Goal: Submit feedback/report problem: Submit feedback/report problem

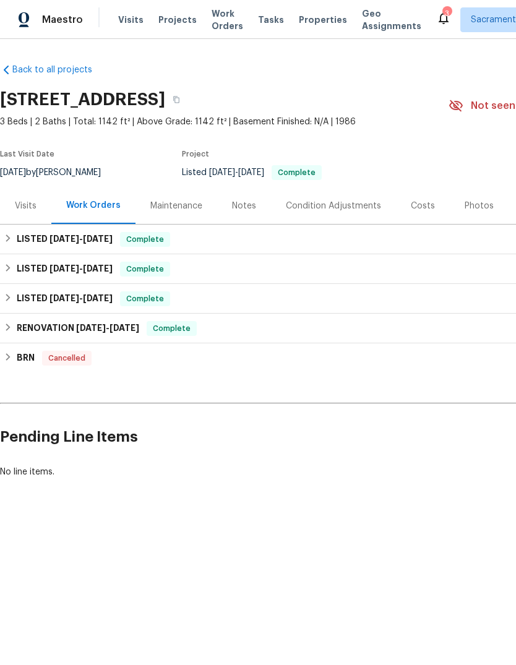
click at [247, 202] on div "Notes" at bounding box center [244, 206] width 24 height 12
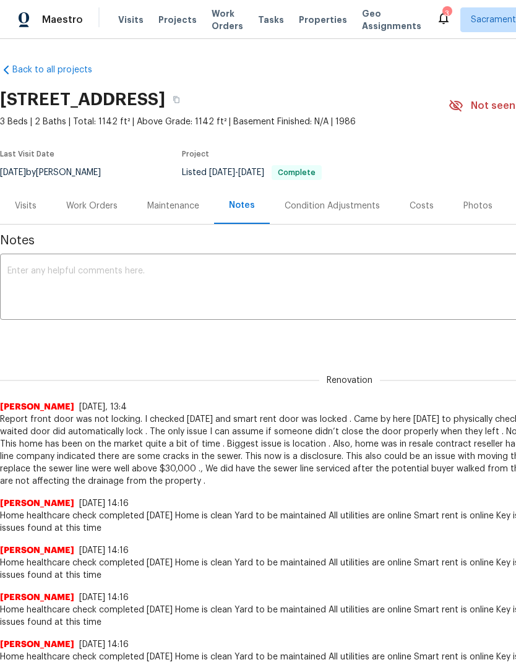
click at [436, 12] on icon at bounding box center [443, 18] width 15 height 15
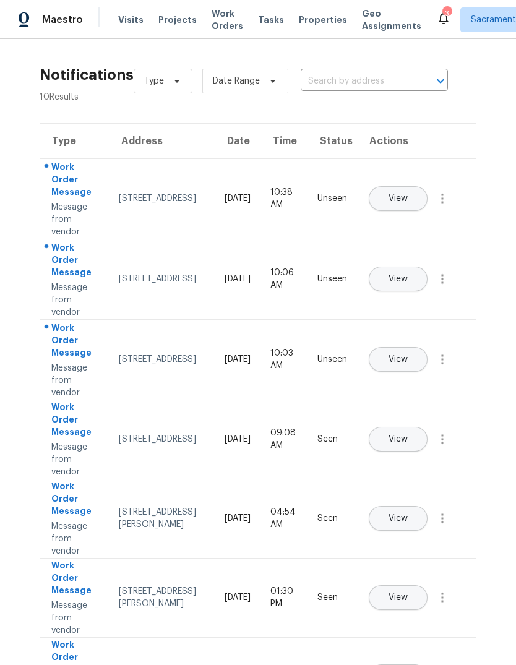
click at [427, 186] on button "View" at bounding box center [398, 198] width 59 height 25
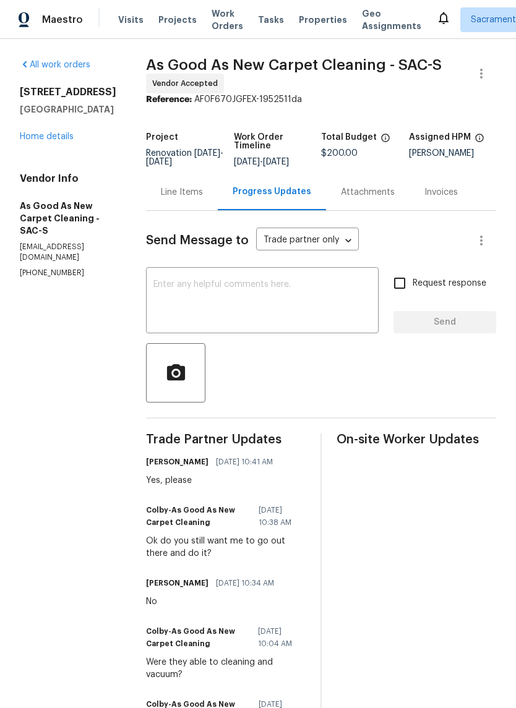
click at [41, 139] on link "Home details" at bounding box center [47, 136] width 54 height 9
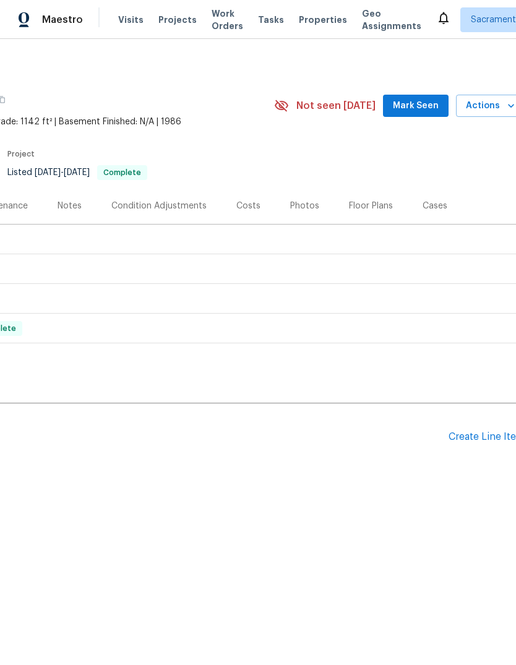
scroll to position [0, 172]
click at [491, 436] on div "Create Line Item" at bounding box center [489, 437] width 76 height 12
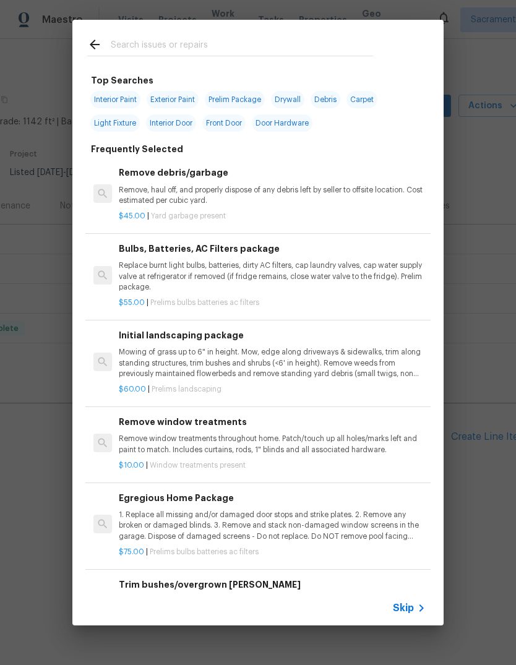
click at [169, 41] on input "text" at bounding box center [242, 46] width 262 height 19
type input "Doors"
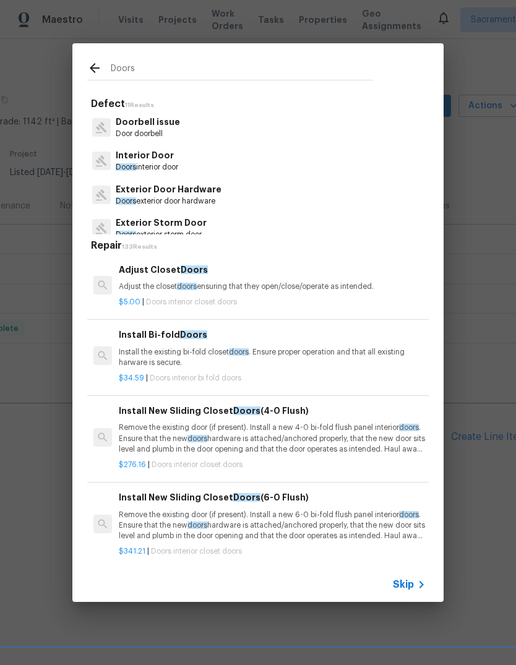
click at [218, 183] on p "Exterior Door Hardware" at bounding box center [169, 189] width 106 height 13
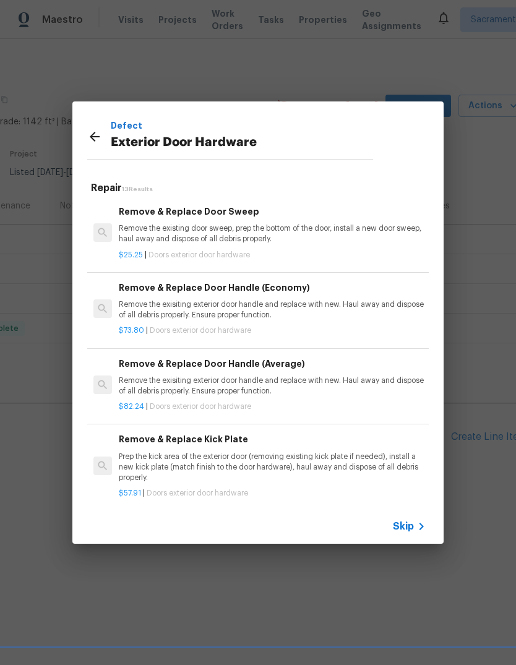
click at [332, 366] on h6 "Remove & Replace Door Handle (Average)" at bounding box center [272, 364] width 307 height 14
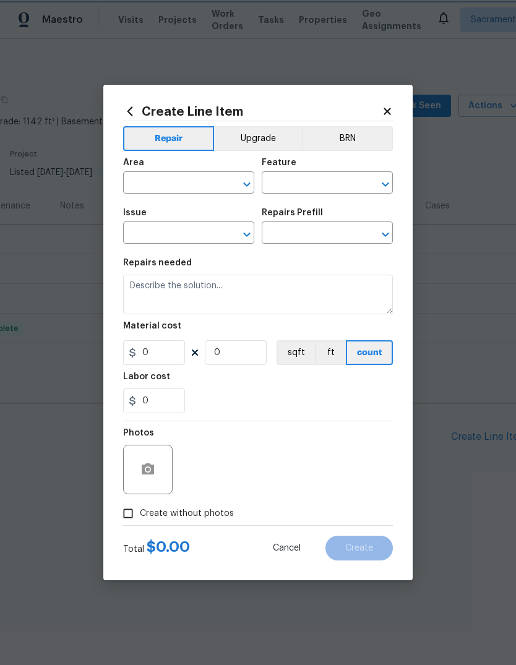
type input "Interior Door"
type input "Exterior Door Hardware"
type input "Remove & Replace Door Handle (Average) $82.24"
type textarea "Remove the exisiting exterior door handle and replace with new. Haul away and d…"
type input "82.24"
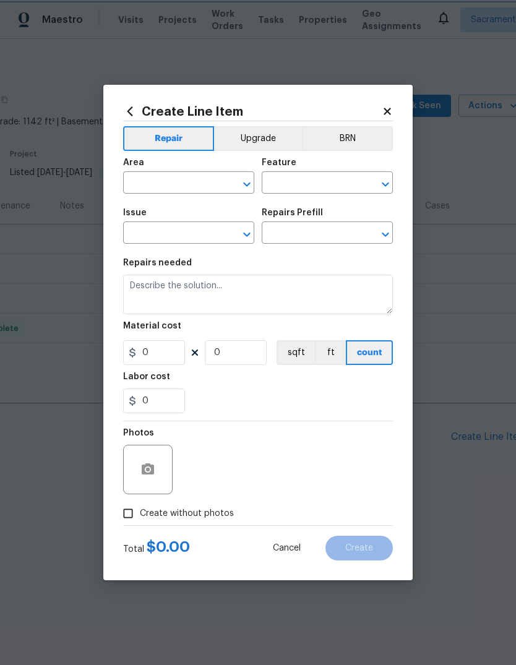
type input "1"
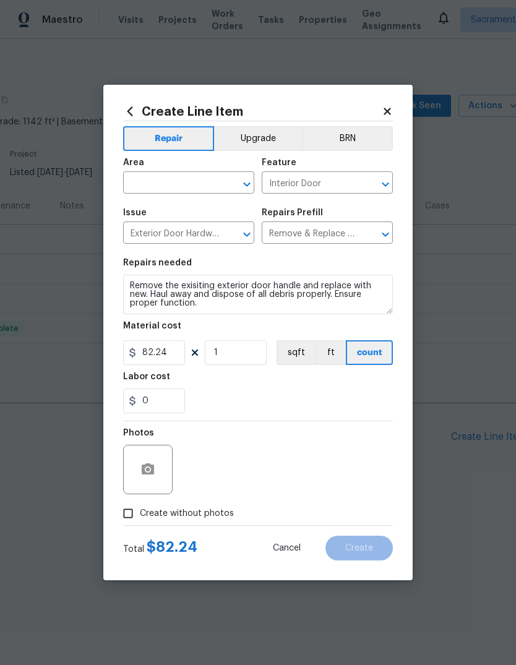
click at [200, 179] on input "text" at bounding box center [171, 183] width 97 height 19
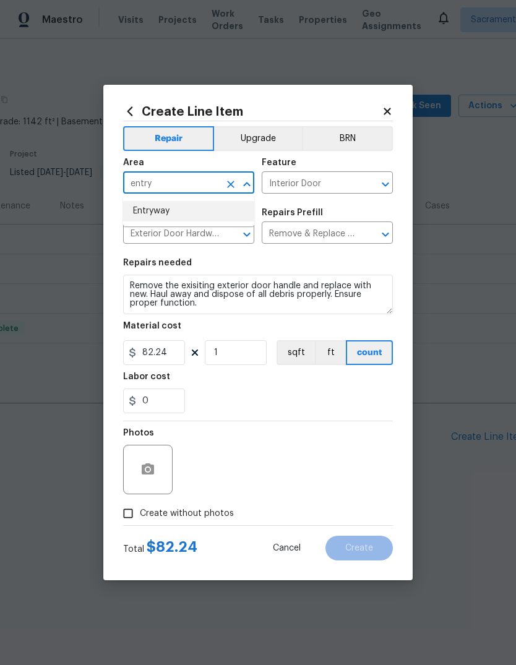
click at [187, 206] on li "Entryway" at bounding box center [188, 211] width 131 height 20
type input "Entryway"
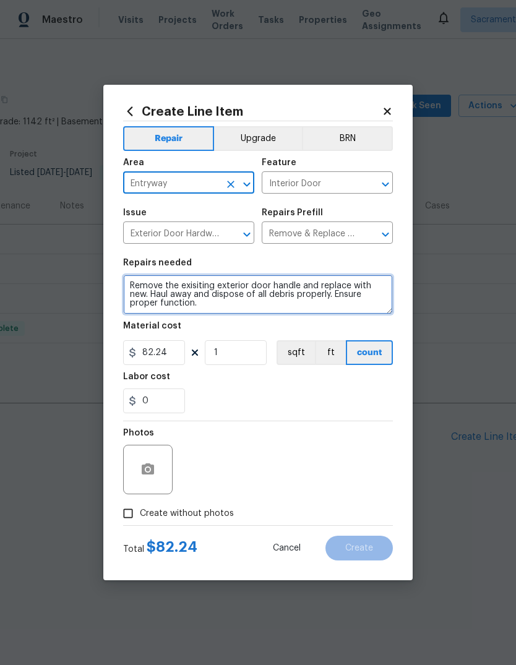
click at [216, 308] on textarea "Remove the exisiting exterior door handle and replace with new. Haul away and d…" at bounding box center [258, 295] width 270 height 40
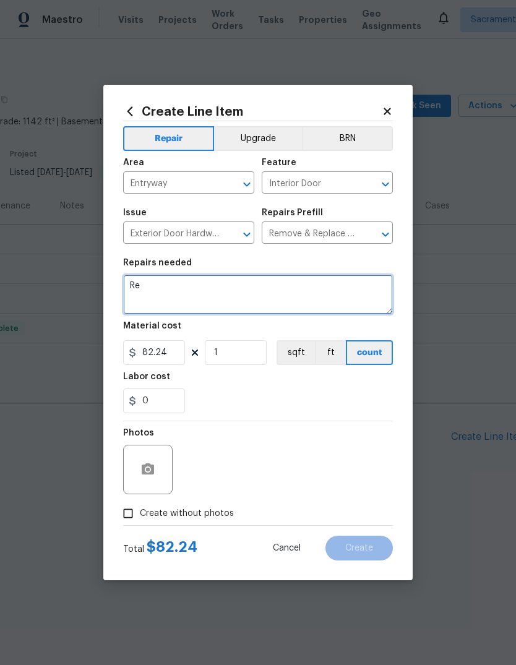
type textarea "R"
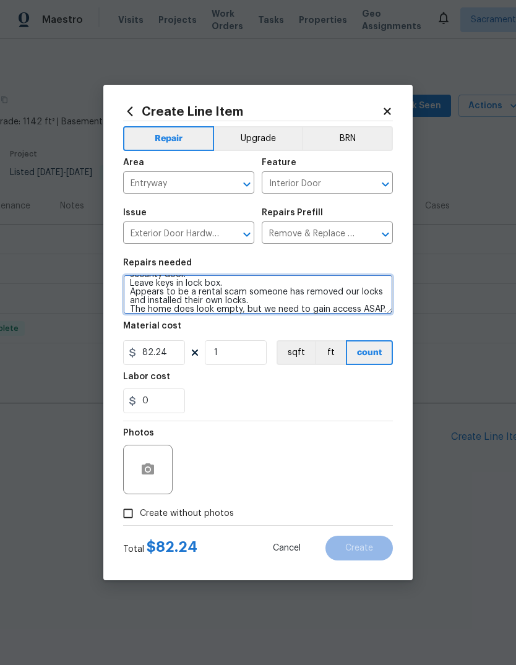
scroll to position [37, 0]
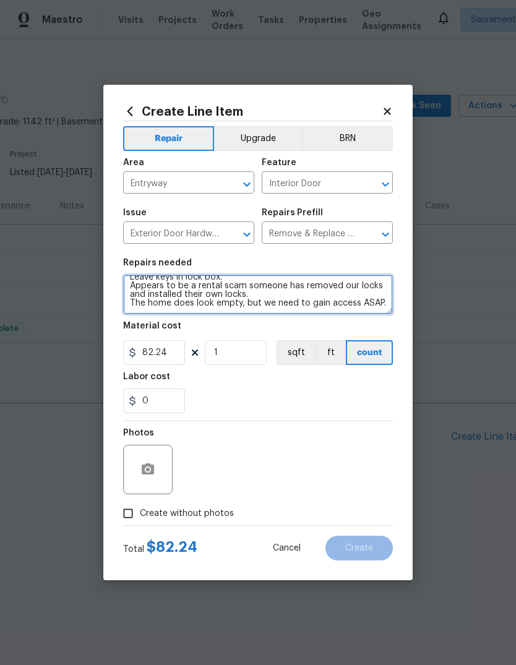
type textarea "Drill out deadbolt on security door and entry door. Install new deadbolt on ent…"
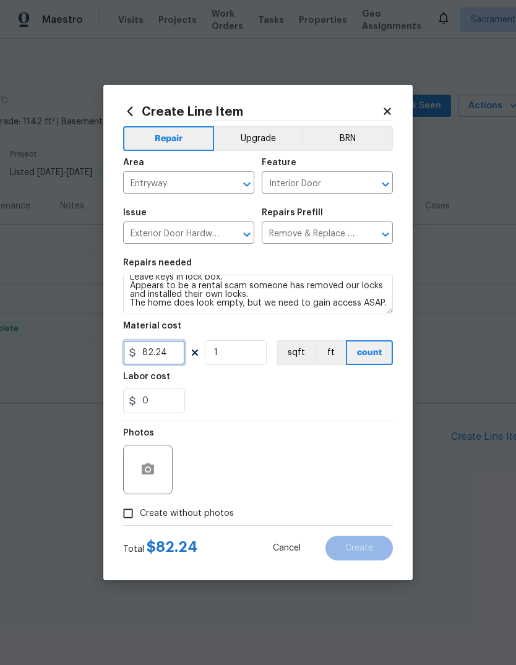
click at [169, 357] on input "82.24" at bounding box center [154, 352] width 62 height 25
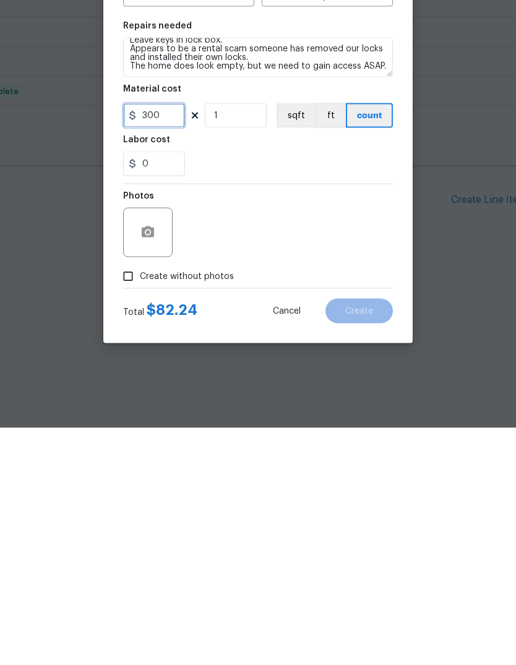
type input "300"
click at [159, 445] on div at bounding box center [147, 469] width 49 height 49
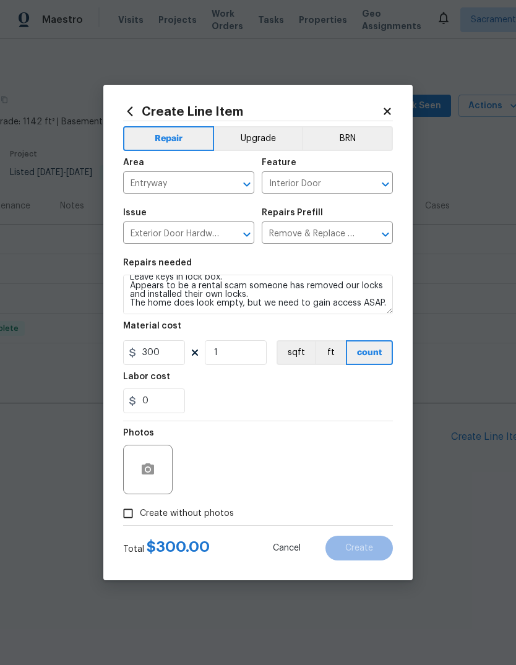
click at [166, 467] on div at bounding box center [147, 469] width 49 height 49
click at [134, 468] on button "button" at bounding box center [148, 470] width 30 height 30
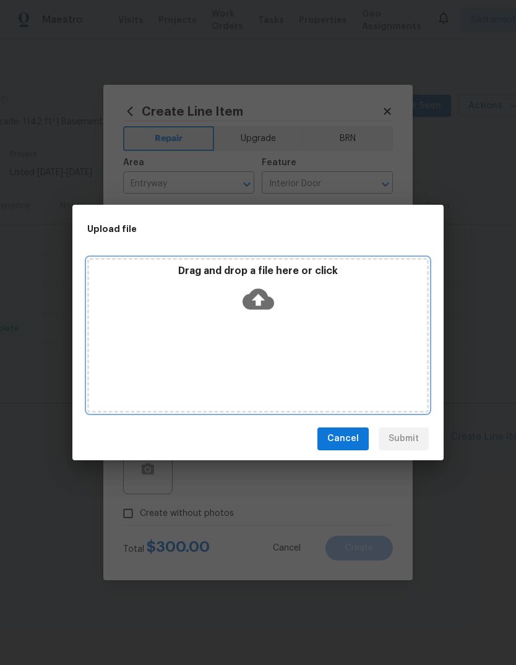
click at [263, 306] on icon at bounding box center [259, 298] width 32 height 21
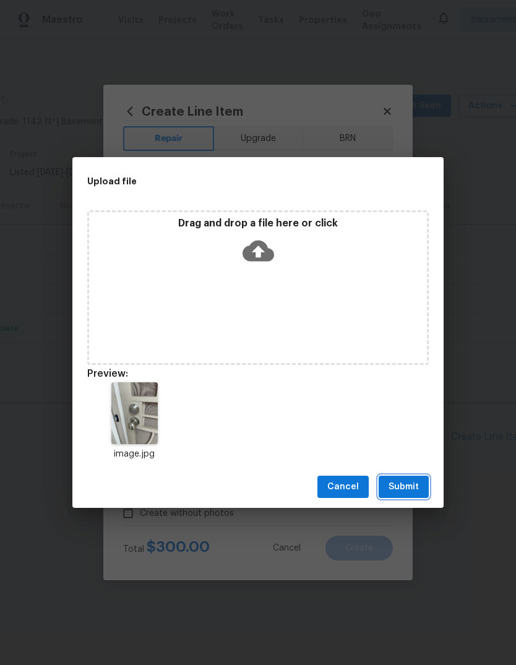
click at [413, 487] on span "Submit" at bounding box center [403, 486] width 30 height 15
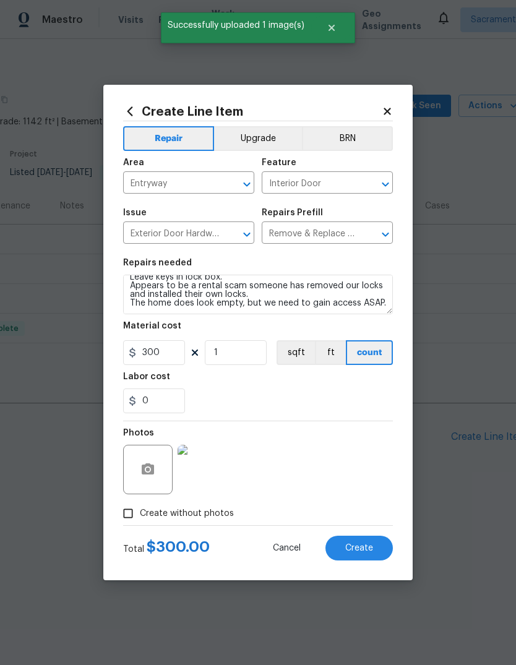
click at [364, 552] on span "Create" at bounding box center [359, 548] width 28 height 9
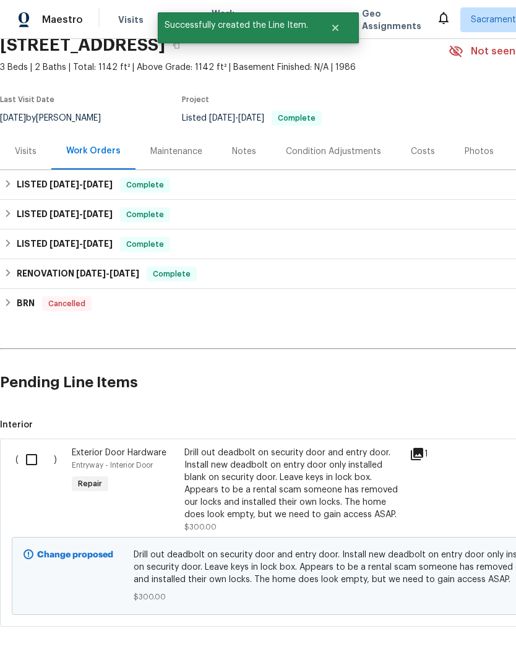
scroll to position [54, 0]
click at [25, 458] on input "checkbox" at bounding box center [36, 460] width 35 height 26
checkbox input "true"
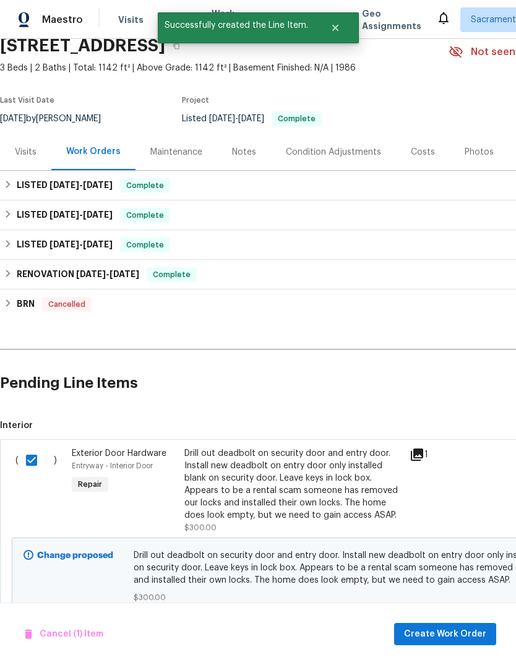
click at [460, 619] on div "Cancel (1) Item Create Work Order" at bounding box center [258, 634] width 516 height 63
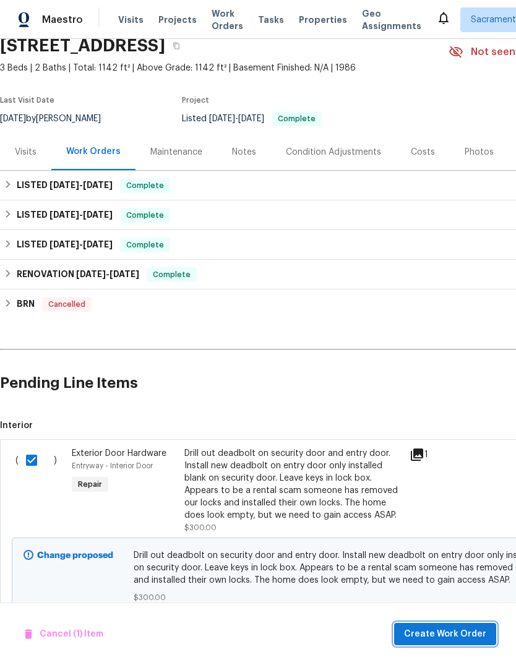
click at [442, 635] on span "Create Work Order" at bounding box center [445, 634] width 82 height 15
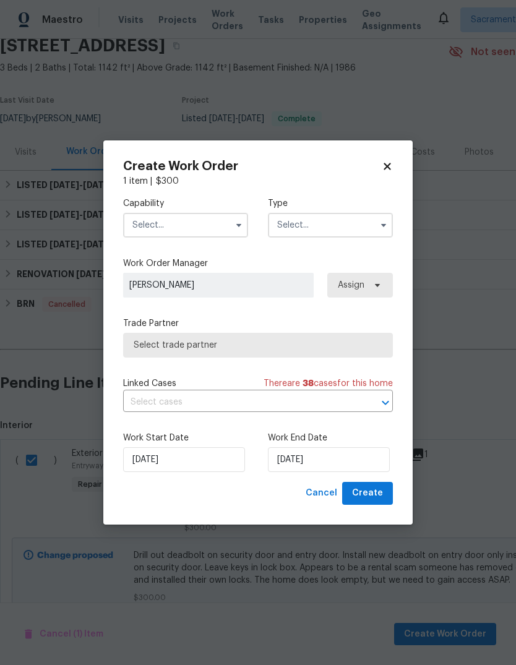
click at [220, 234] on input "text" at bounding box center [185, 225] width 125 height 25
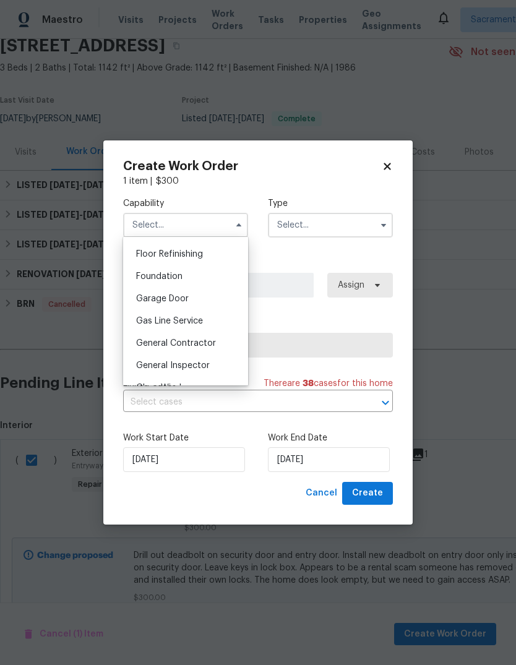
scroll to position [502, 0]
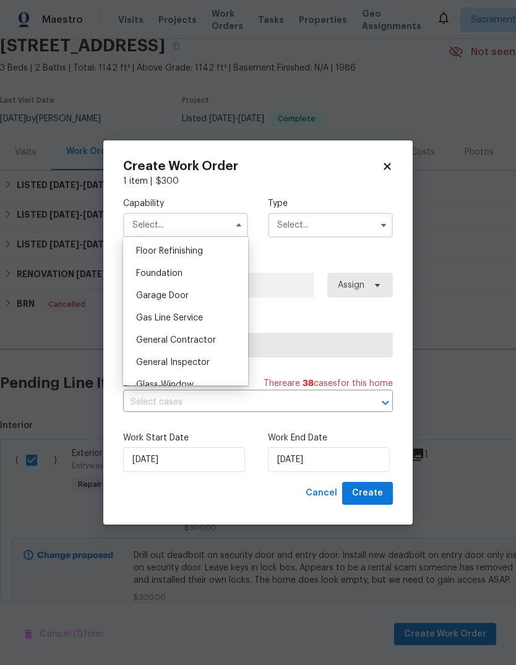
click at [208, 336] on span "General Contractor" at bounding box center [176, 340] width 80 height 9
type input "General Contractor"
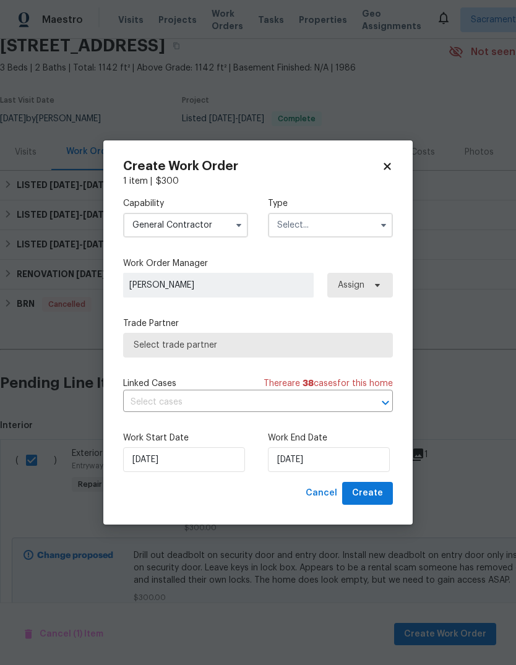
click at [350, 228] on input "text" at bounding box center [330, 225] width 125 height 25
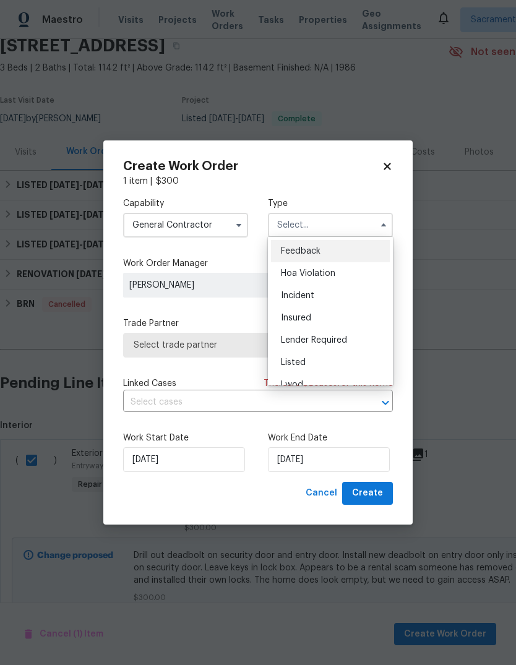
click at [323, 366] on div "Listed" at bounding box center [330, 362] width 119 height 22
type input "Listed"
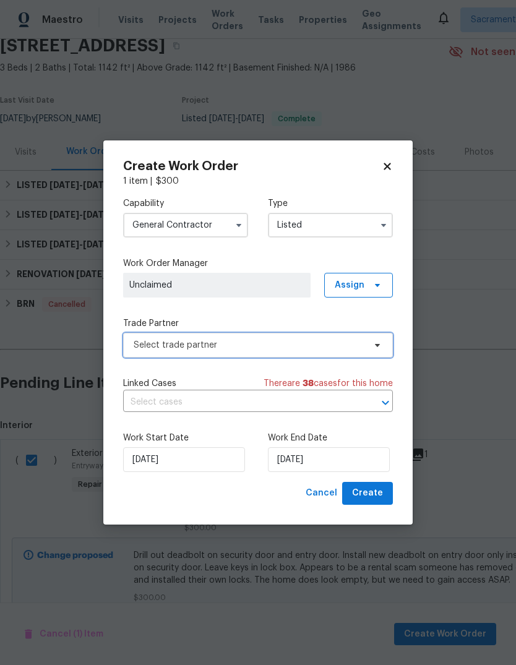
click at [334, 348] on span "Select trade partner" at bounding box center [249, 345] width 231 height 12
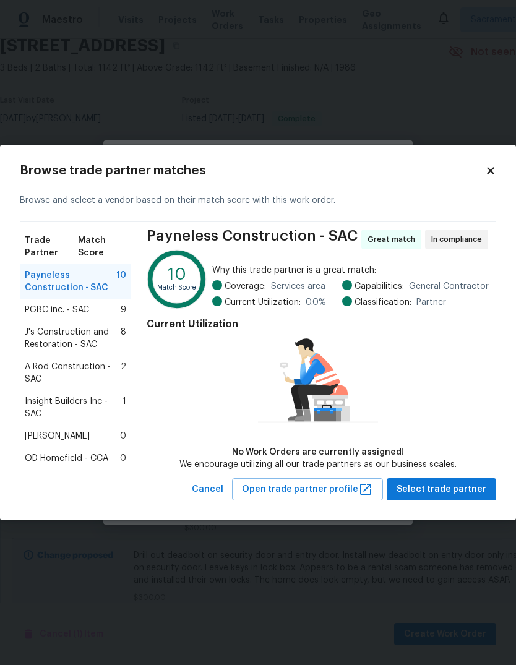
click at [32, 400] on span "Insight Builders Inc - SAC" at bounding box center [74, 407] width 98 height 25
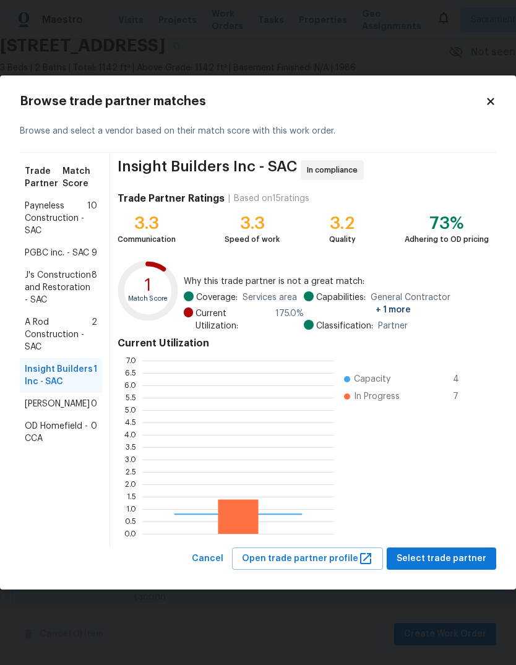
scroll to position [173, 192]
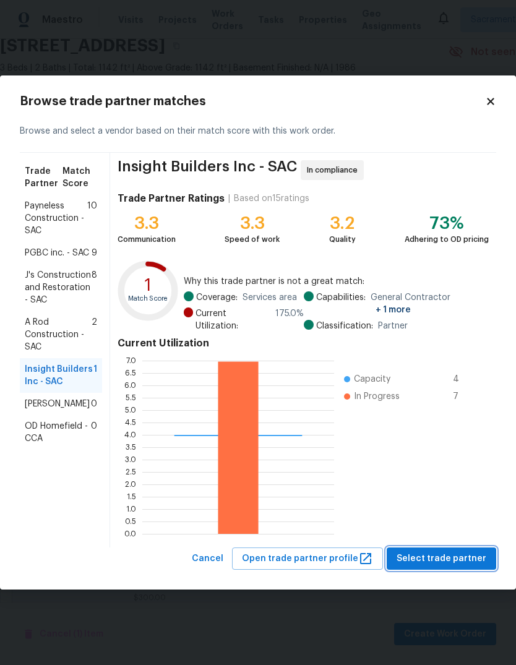
click at [458, 557] on span "Select trade partner" at bounding box center [442, 558] width 90 height 15
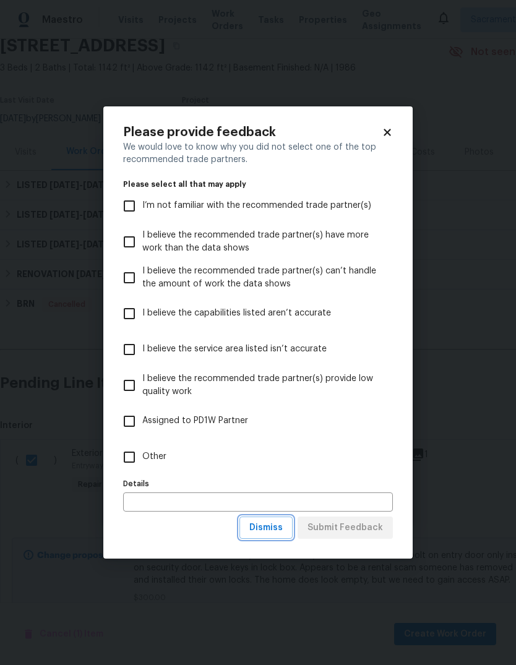
click at [278, 531] on span "Dismiss" at bounding box center [265, 527] width 33 height 15
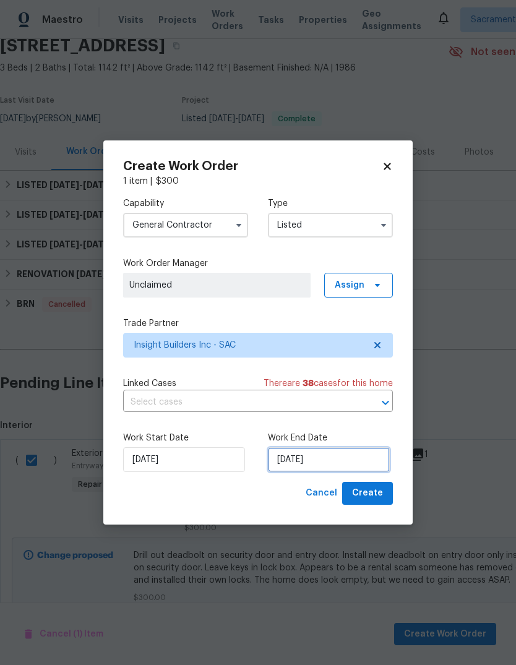
click at [356, 466] on input "[DATE]" at bounding box center [329, 459] width 122 height 25
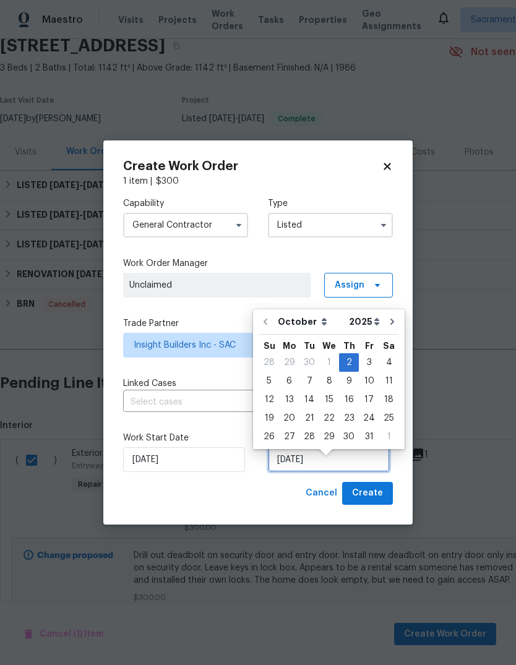
scroll to position [9, 0]
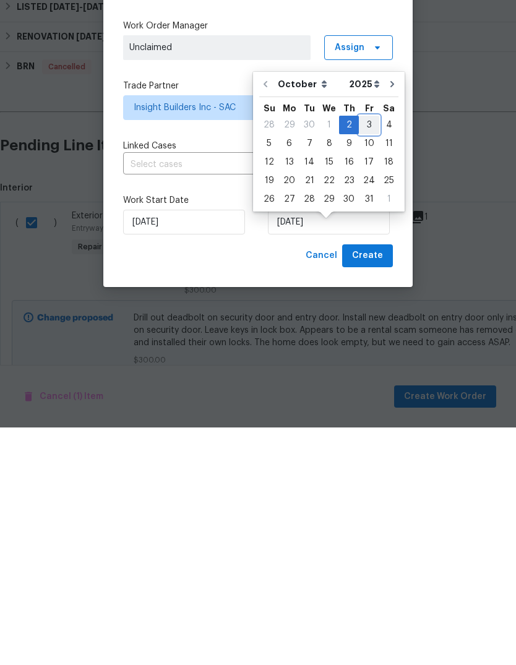
click at [366, 354] on div "3" at bounding box center [369, 362] width 20 height 17
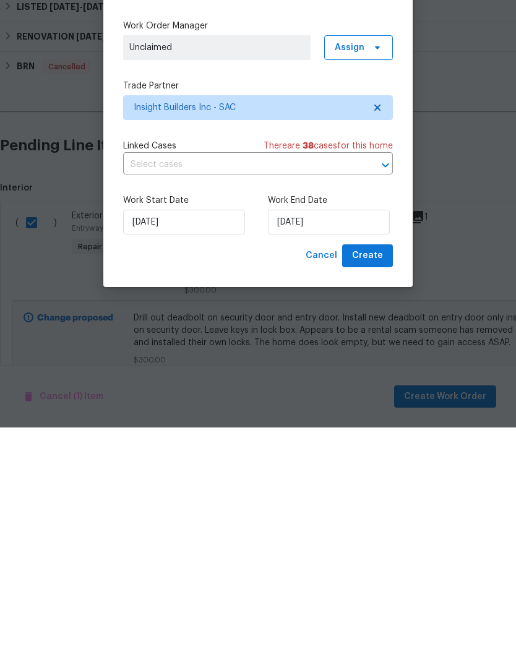
type input "[DATE]"
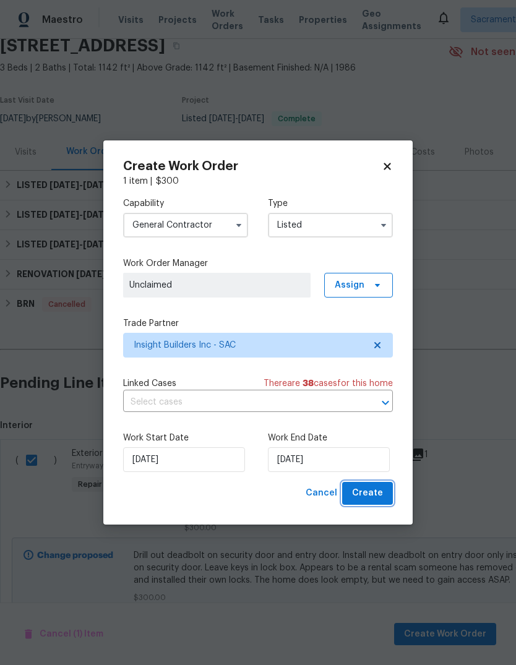
click at [382, 494] on span "Create" at bounding box center [367, 493] width 31 height 15
checkbox input "false"
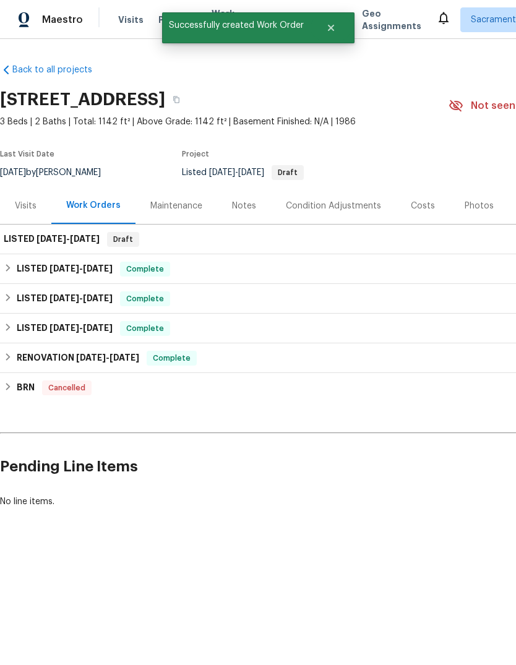
scroll to position [0, 0]
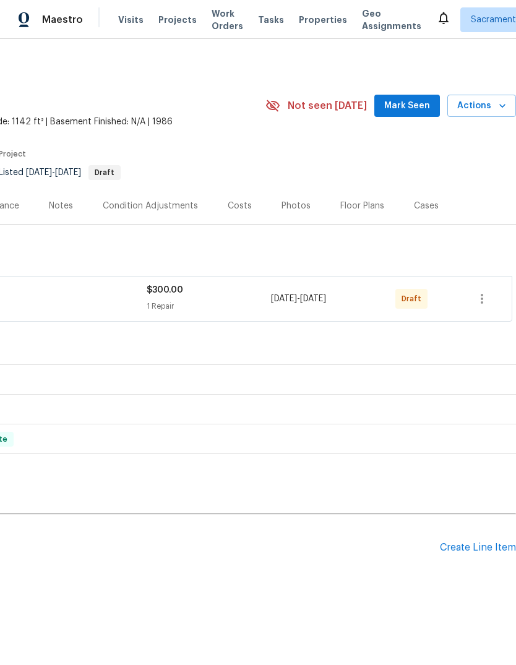
scroll to position [0, 183]
click at [473, 302] on button "button" at bounding box center [482, 299] width 30 height 30
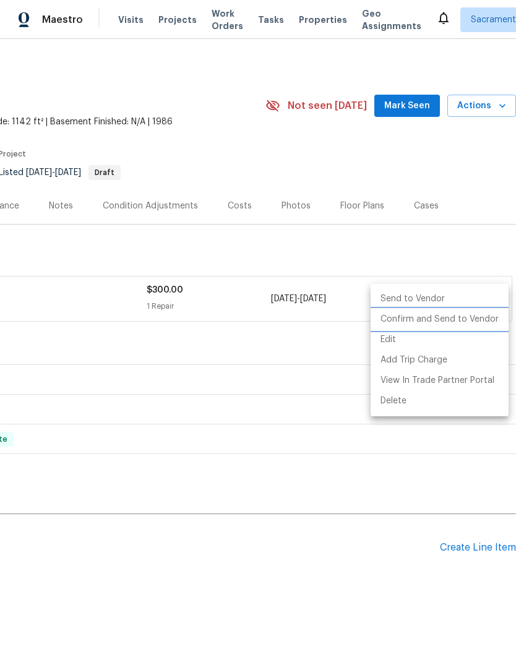
click at [465, 318] on li "Confirm and Send to Vendor" at bounding box center [440, 319] width 138 height 20
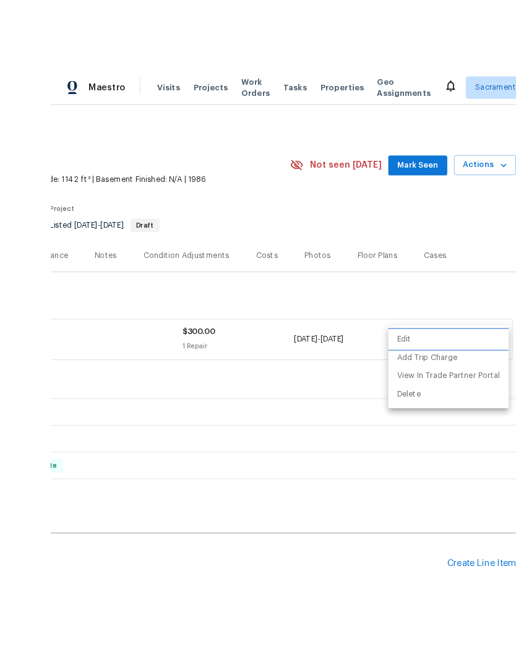
scroll to position [2, 0]
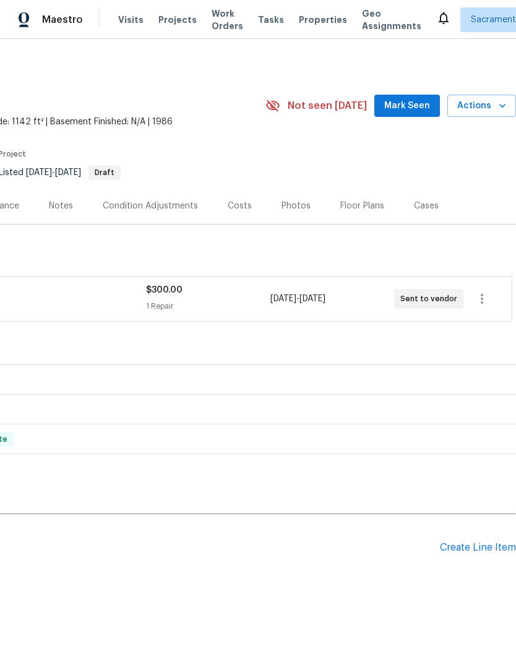
scroll to position [0, 183]
click at [502, 108] on icon "button" at bounding box center [502, 106] width 12 height 12
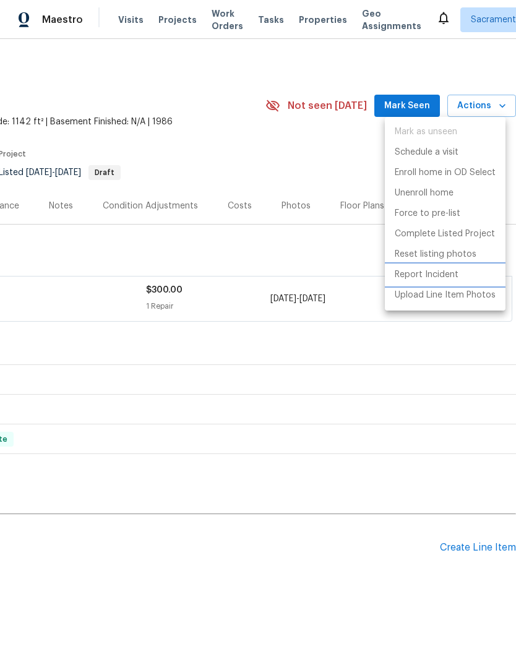
click at [449, 271] on p "Report Incident" at bounding box center [427, 274] width 64 height 13
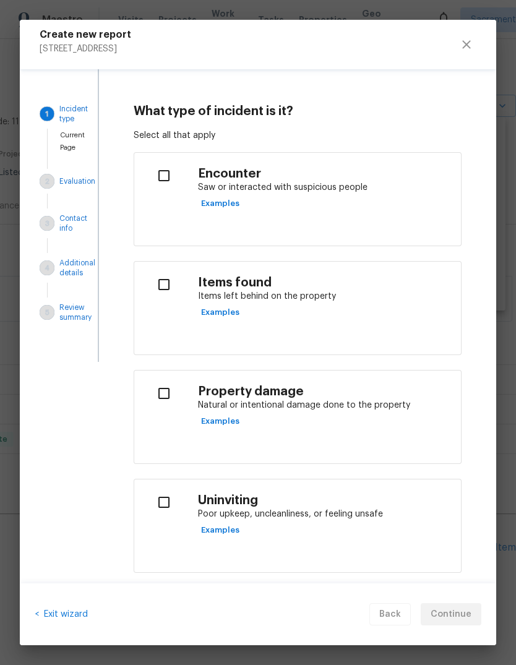
click at [163, 284] on input "checkbox" at bounding box center [163, 285] width 39 height 26
checkbox input "true"
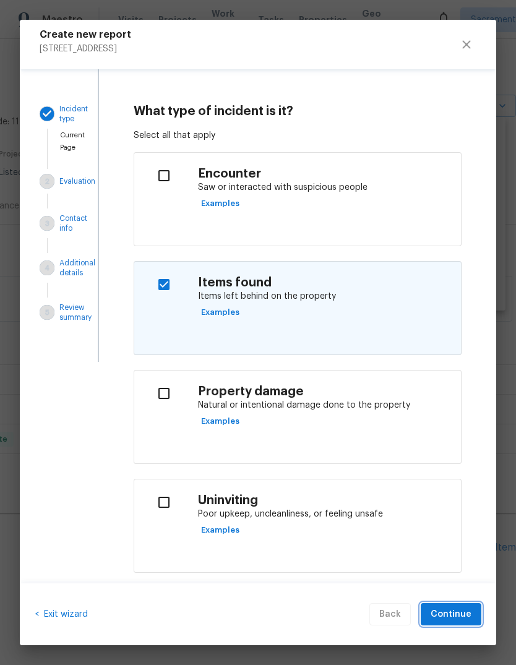
click at [470, 624] on button "Continue" at bounding box center [451, 614] width 61 height 23
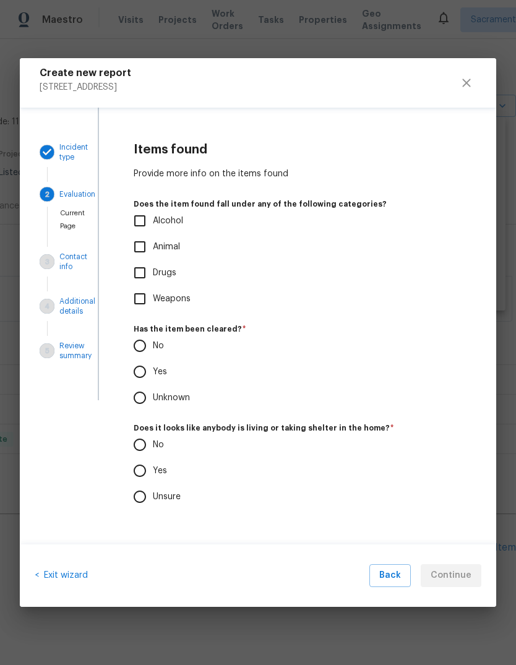
click at [138, 398] on input "Unknown" at bounding box center [140, 398] width 26 height 26
radio input "true"
click at [135, 442] on input "No" at bounding box center [140, 445] width 26 height 26
radio input "true"
click at [469, 580] on span "Continue" at bounding box center [451, 575] width 41 height 15
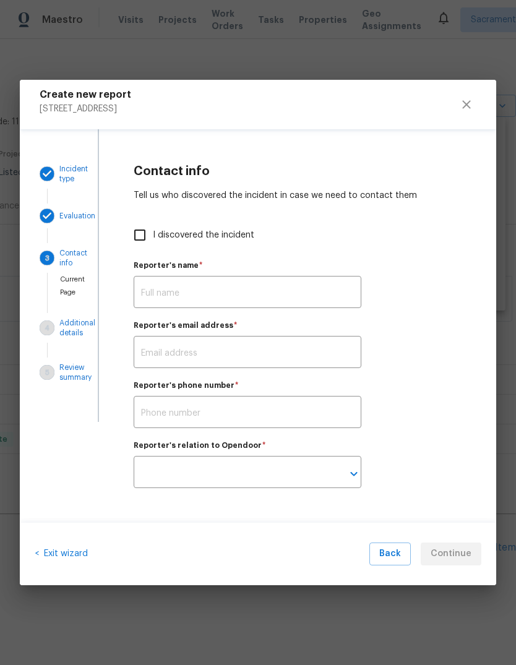
click at [234, 292] on input "text" at bounding box center [248, 293] width 228 height 29
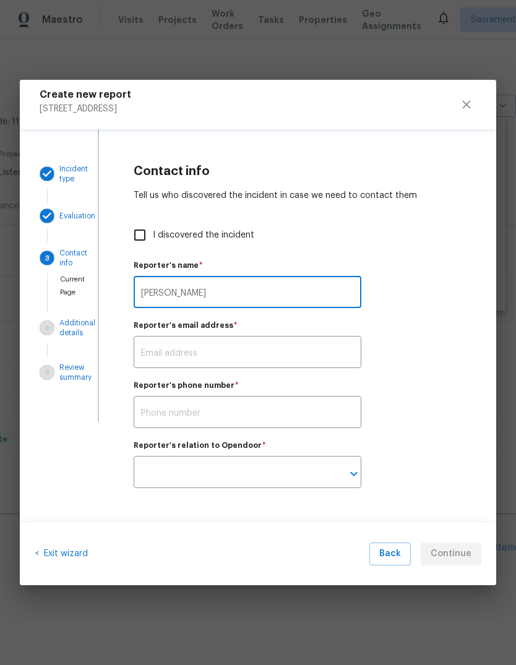
type input "[PERSON_NAME]"
click at [184, 359] on input "text" at bounding box center [248, 353] width 228 height 29
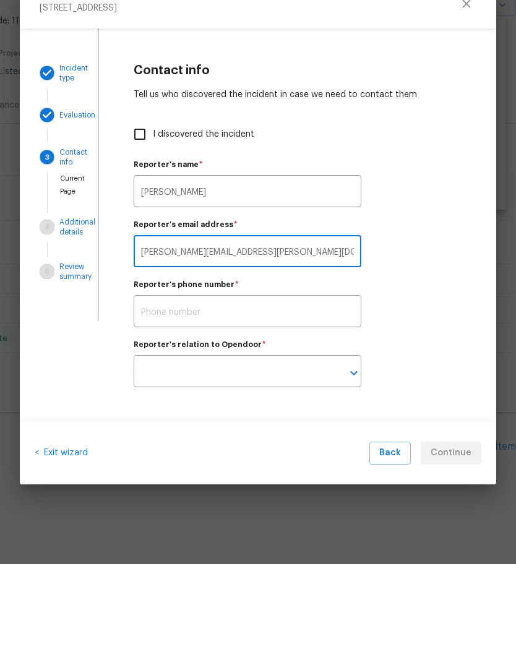
type input "[PERSON_NAME][EMAIL_ADDRESS][PERSON_NAME][DOMAIN_NAME]"
click at [204, 399] on input "text" at bounding box center [248, 413] width 228 height 29
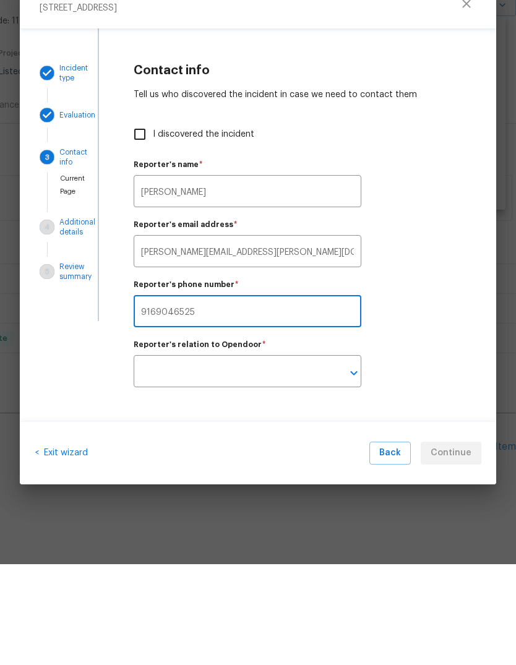
click at [358, 466] on icon "Open" at bounding box center [353, 473] width 15 height 15
type input "9169046525"
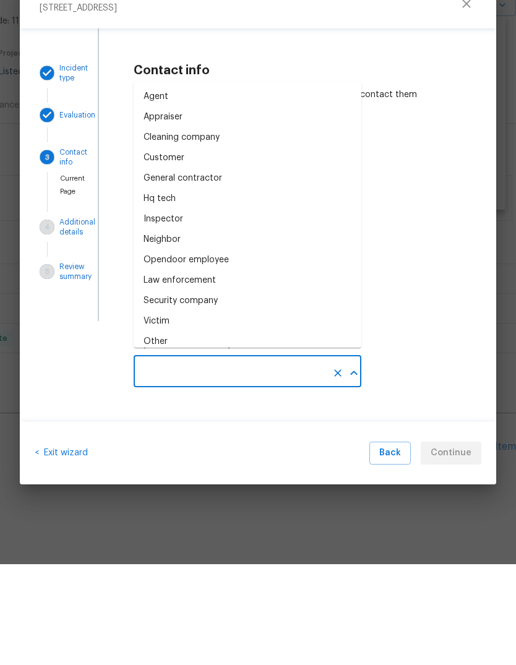
click at [234, 351] on li "Opendoor employee" at bounding box center [248, 361] width 228 height 20
type input "Opendoor employee"
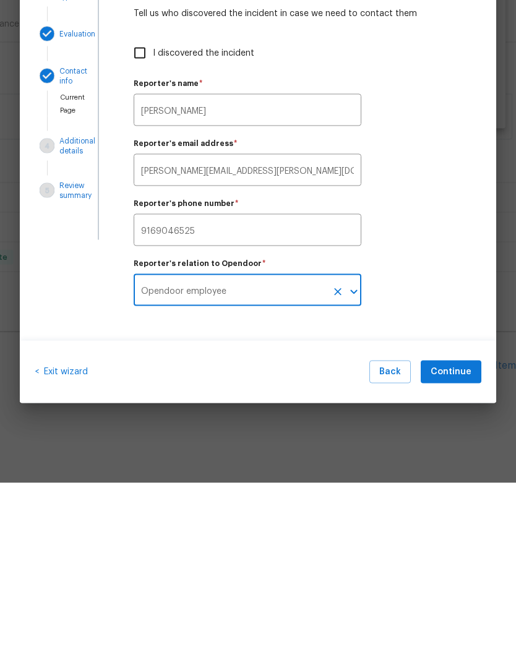
scroll to position [7, 0]
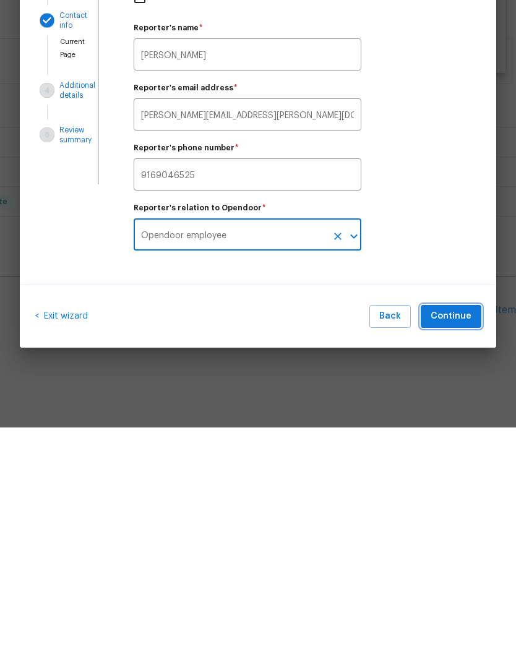
click at [464, 543] on button "Continue" at bounding box center [451, 554] width 61 height 23
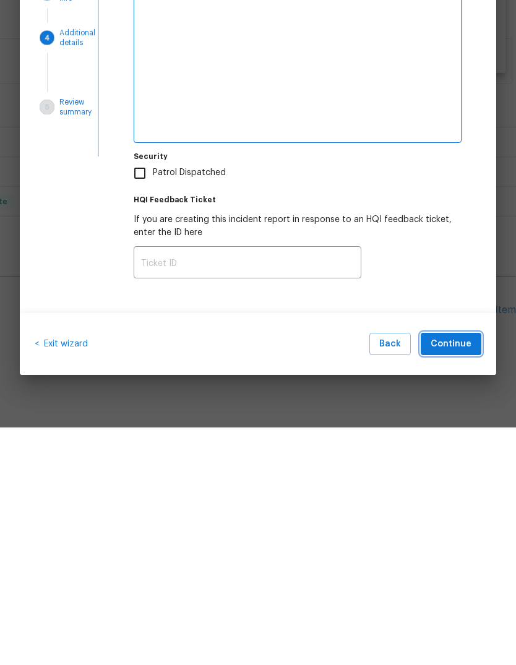
type textarea "x"
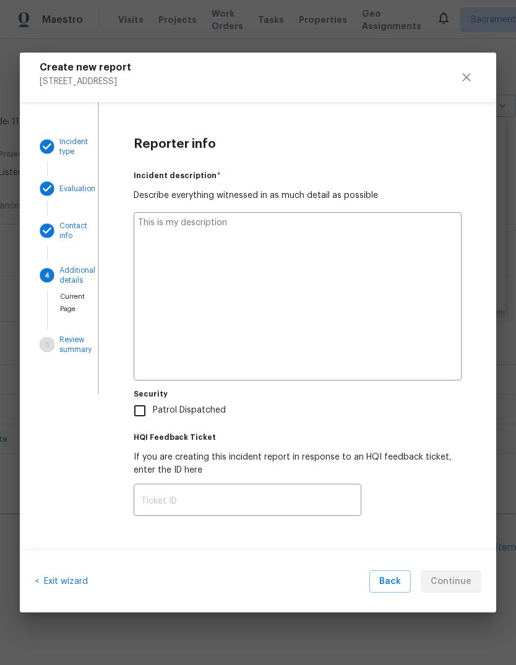
click at [158, 227] on textarea at bounding box center [298, 296] width 328 height 168
type textarea "H"
type textarea "x"
type textarea "Hom"
type textarea "x"
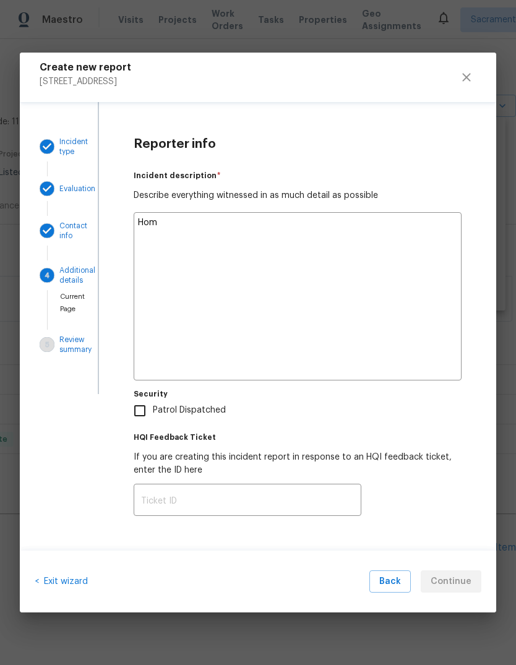
type textarea "Home"
type textarea "x"
type textarea "Home is in re"
type textarea "x"
type textarea "Home is in resale"
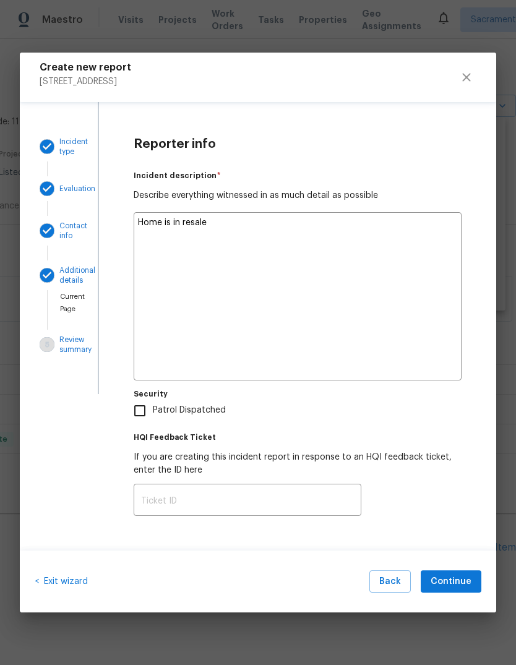
type textarea "x"
type textarea "Home is in resale contract"
type textarea "x"
type textarea "Home is in resale contract inspector"
type textarea "x"
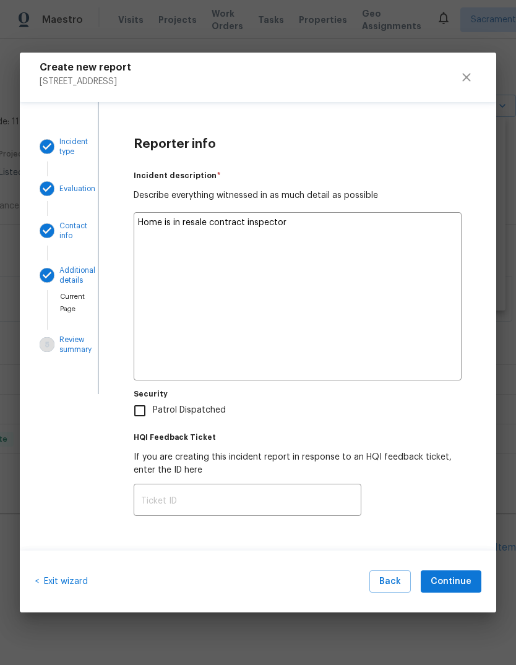
type textarea "Home is in resale contract inspector came"
type textarea "x"
type textarea "Home is in resale contract inspector came by [DATE]"
type textarea "x"
type textarea "Home is in resale contract inspector came by [DATE], but"
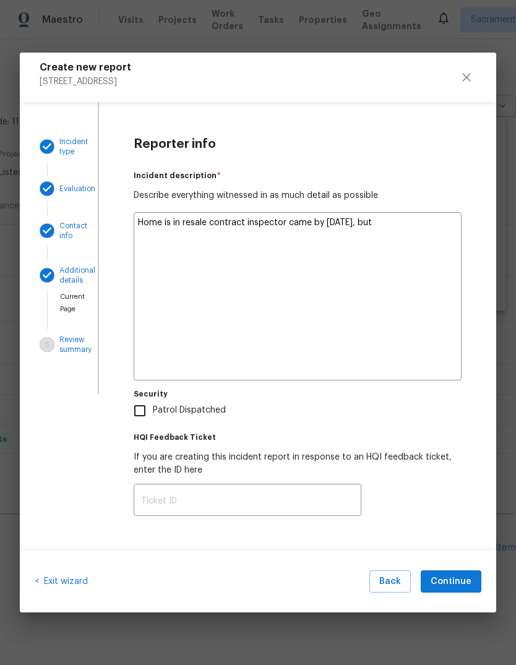
type textarea "x"
type textarea "Home is in resale contract inspector came by [DATE], but could not"
type textarea "x"
type textarea "Home is in resale contract inspector came by [DATE], but could not access"
type textarea "x"
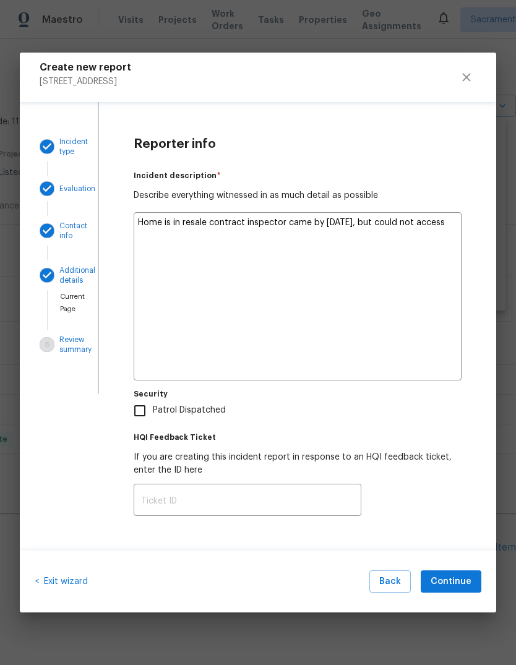
type textarea "Home is in resale contract inspector came by [DATE], but could not access the p…"
type textarea "x"
type textarea "Home is in resale contract inspector came by [DATE], but could not access the p…"
type textarea "x"
type textarea "Home is in resale contract inspector came by [DATE], but could not access the p…"
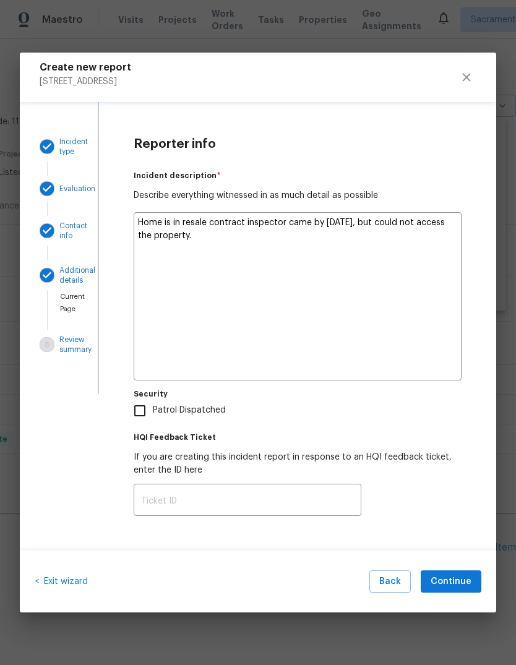
type textarea "x"
type textarea "Home is in resale contract inspector came by [DATE], but could not access the p…"
type textarea "x"
type textarea "Home is in resale contract inspector came by [DATE], but could not access the p…"
type textarea "x"
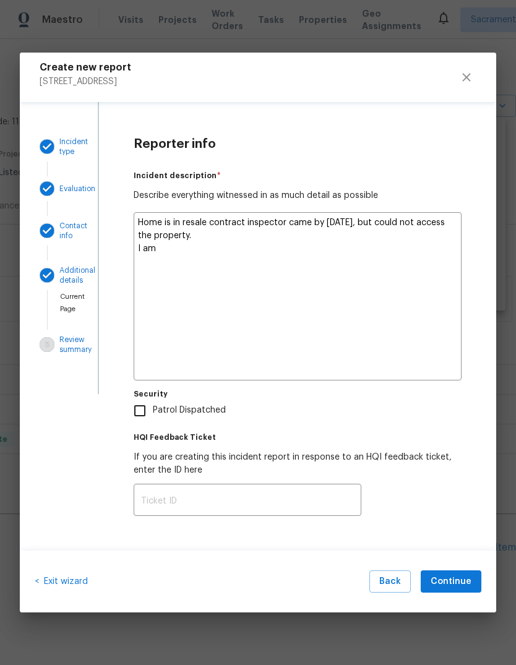
type textarea "Home is in resale contract inspector came by [DATE], but could not access the p…"
type textarea "x"
type textarea "Home is in resale contract inspector came by [DATE], but could not access the p…"
type textarea "x"
type textarea "Home is in resale contract inspector came by [DATE], but could not access the p…"
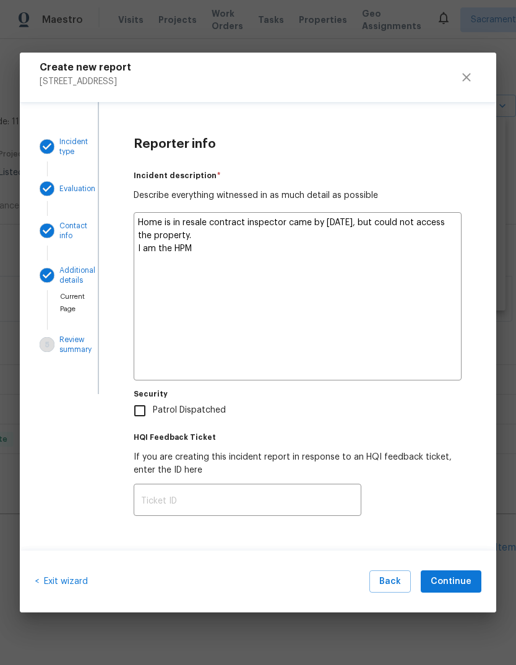
type textarea "x"
type textarea "Home is in resale contract inspector came by [DATE], but could not access the p…"
type textarea "x"
type textarea "Home is in resale contract inspector came by [DATE], but could not access the p…"
type textarea "x"
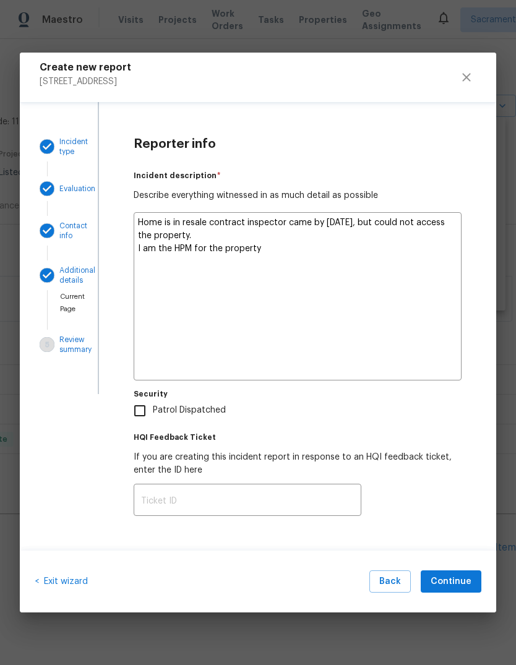
type textarea "Home is in resale contract inspector came by [DATE], but could not access the p…"
type textarea "x"
type textarea "Home is in resale contract inspector came by [DATE], but could not access the p…"
type textarea "x"
type textarea "Home is in resale contract inspector came by [DATE], but could not access the p…"
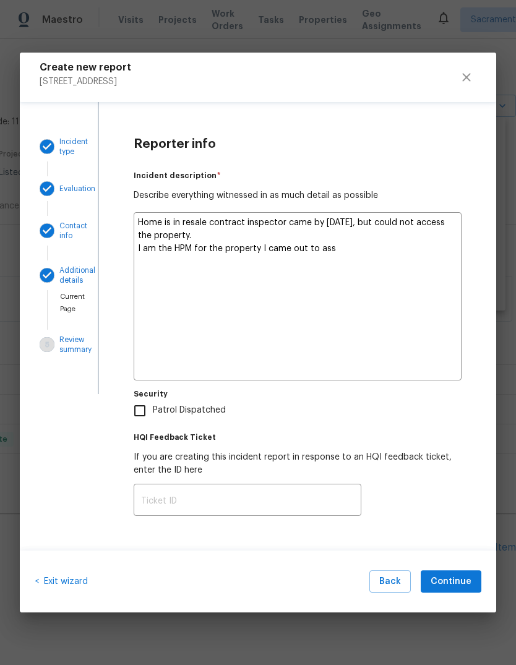
type textarea "x"
type textarea "Home is in resale contract inspector came by [DATE], but could not access the p…"
type textarea "x"
type textarea "Home is in resale contract inspector came by [DATE], but could not access the p…"
type textarea "x"
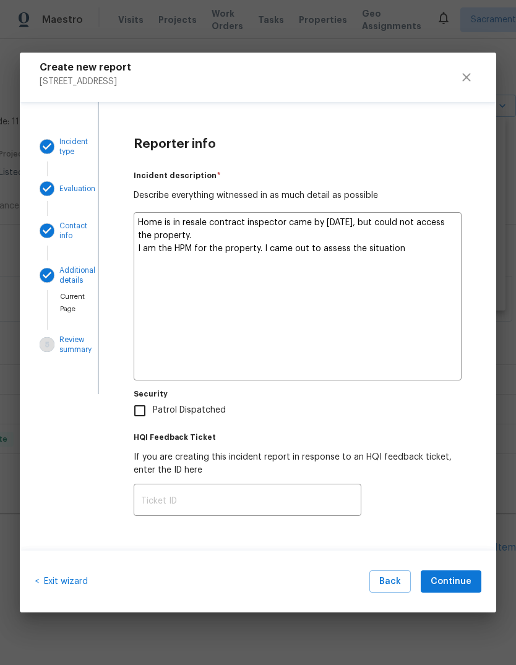
type textarea "Home is in resale contract inspector came by [DATE], but could not access the p…"
type textarea "x"
type textarea "Home is in resale contract inspector came by [DATE], but could not access the p…"
type textarea "x"
type textarea "Home is in resale contract inspector came by [DATE], but could not access the p…"
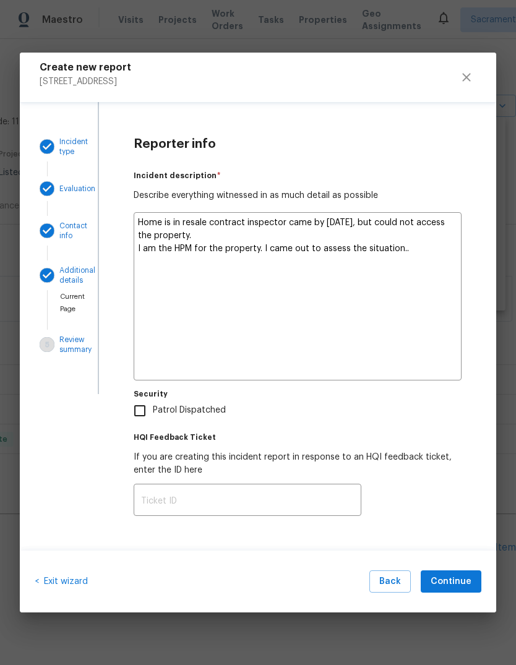
type textarea "x"
type textarea "Home is in resale contract inspector came by [DATE], but could not access the p…"
type textarea "x"
type textarea "Home is in resale contract inspector came by [DATE], but could not access the p…"
type textarea "x"
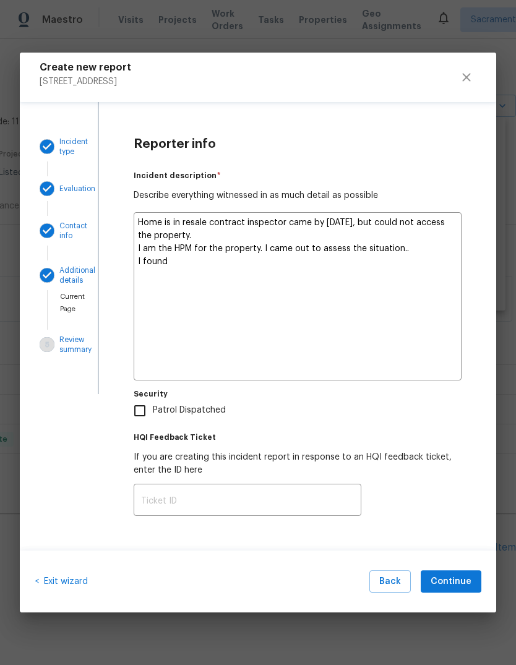
type textarea "Home is in resale contract inspector came by [DATE], but could not access the p…"
type textarea "x"
type textarea "Home is in resale contract inspector came by [DATE], but could not access the p…"
type textarea "x"
type textarea "Home is in resale contract inspector came by [DATE], but could not access the p…"
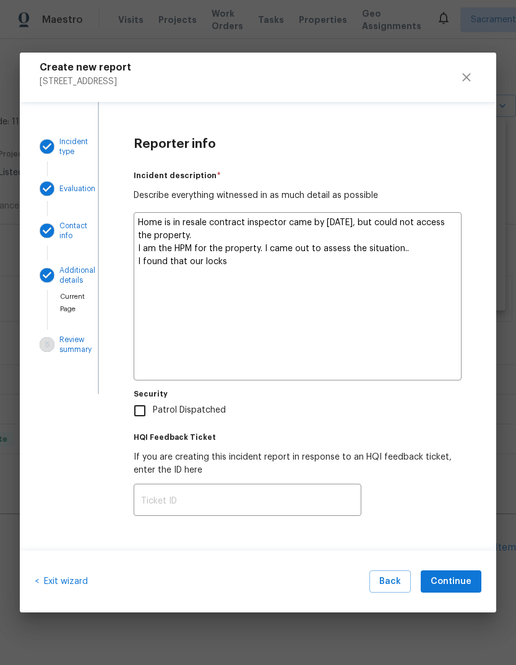
type textarea "x"
type textarea "Home is in resale contract inspector came by [DATE], but could not access the p…"
type textarea "x"
type textarea "Home is in resale contract inspector came by [DATE], but could not access the p…"
type textarea "x"
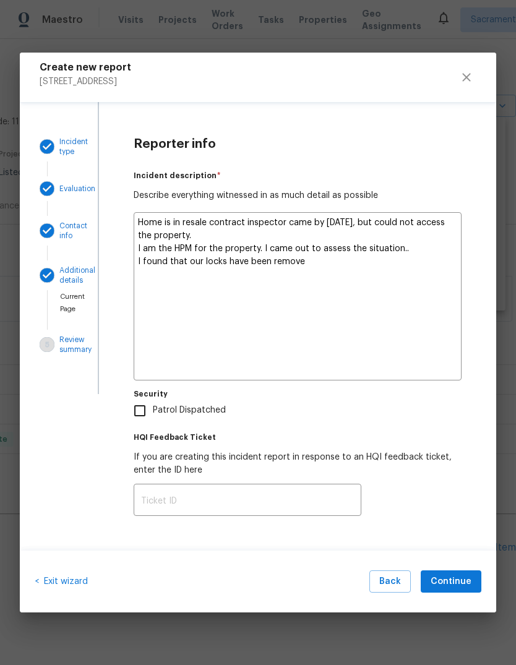
type textarea "Home is in resale contract inspector came by [DATE], but could not access the p…"
type textarea "x"
type textarea "Home is in resale contract inspector came by [DATE], but could not access the p…"
type textarea "x"
type textarea "Home is in resale contract inspector came by [DATE], but could not access the p…"
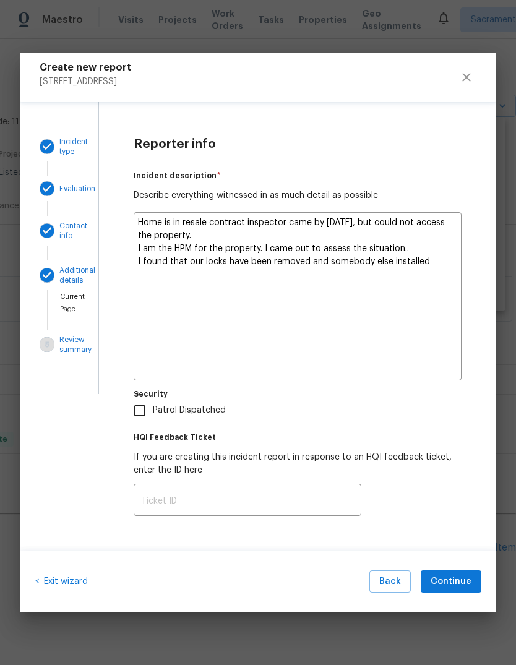
type textarea "x"
type textarea "Home is in resale contract inspector came by [DATE], but could not access the p…"
type textarea "x"
type textarea "Home is in resale contract inspector came by [DATE], but could not access the p…"
type textarea "x"
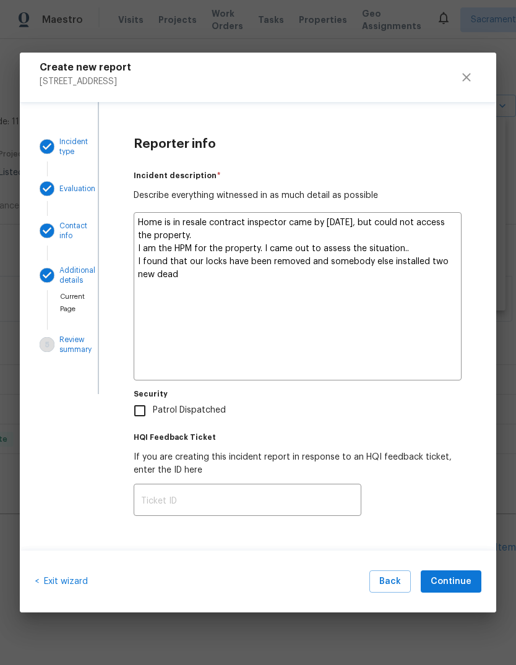
type textarea "Home is in resale contract inspector came by [DATE], but could not access the p…"
type textarea "x"
type textarea "Home is in resale contract inspector came by [DATE], but could not access the p…"
type textarea "x"
type textarea "Home is in resale contract inspector came by [DATE], but could not access the p…"
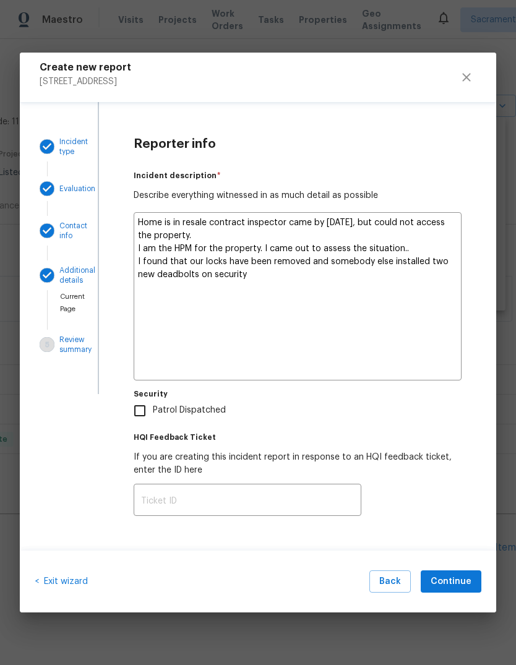
type textarea "x"
type textarea "Home is in resale contract inspector came by [DATE], but could not access the p…"
type textarea "x"
type textarea "Home is in resale contract inspector came by [DATE], but could not access the p…"
type textarea "x"
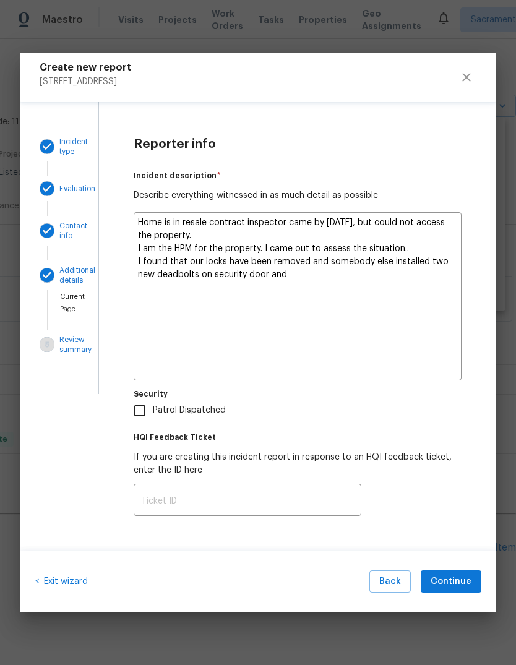
type textarea "Home is in resale contract inspector came by [DATE], but could not access the p…"
type textarea "x"
type textarea "Home is in resale contract inspector came by [DATE], but could not access the p…"
type textarea "x"
type textarea "Home is in resale contract inspector came by [DATE], but could not access the p…"
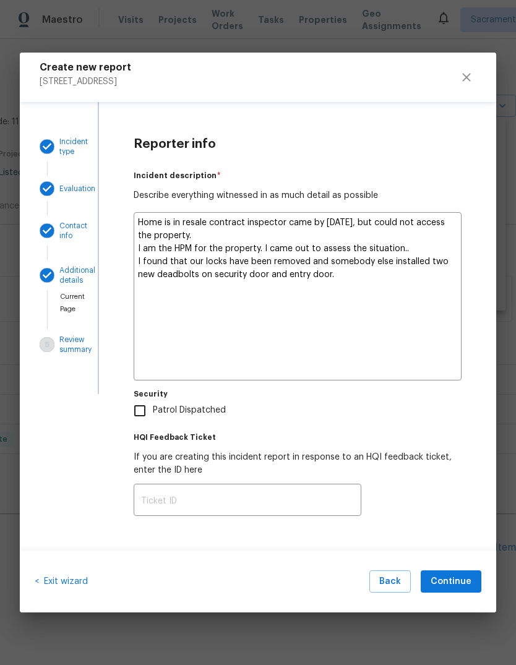
type textarea "x"
type textarea "Home is in resale contract inspector came by [DATE], but could not access the p…"
type textarea "x"
type textarea "Home is in resale contract inspector came by [DATE], but could not access the p…"
type textarea "x"
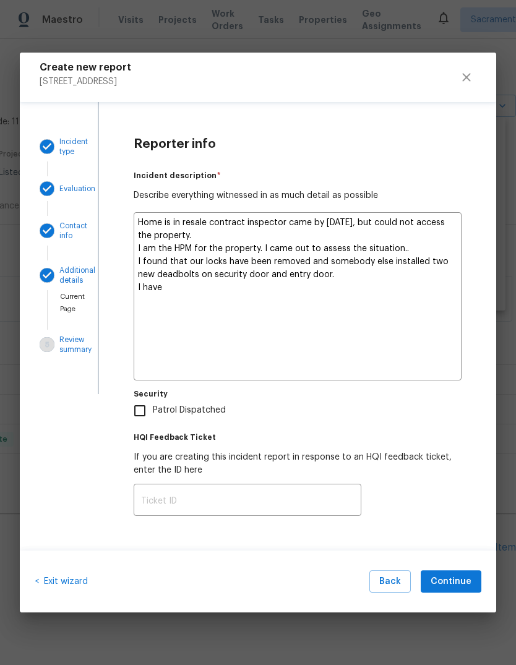
type textarea "Home is in resale contract inspector came by [DATE], but could not access the p…"
type textarea "x"
type textarea "Home is in resale contract inspector came by [DATE], but could not access the p…"
type textarea "x"
type textarea "Home is in resale contract inspector came by [DATE], but could not access the p…"
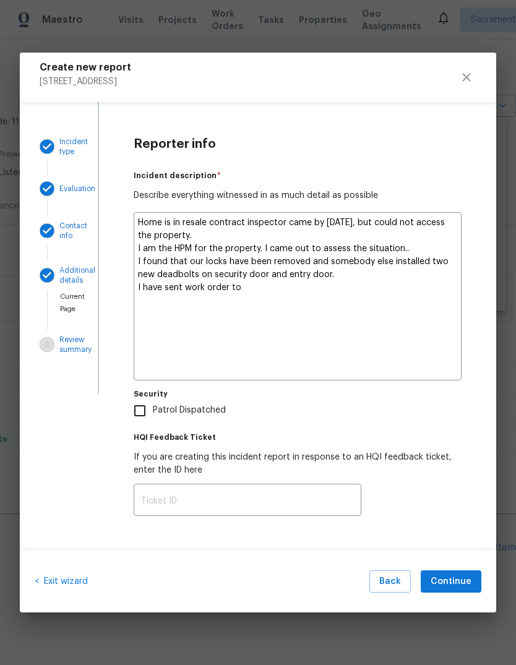
type textarea "x"
type textarea "Home is in resale contract inspector came by [DATE], but could not access the p…"
type textarea "x"
type textarea "Home is in resale contract inspector came by [DATE], but could not access the p…"
type textarea "x"
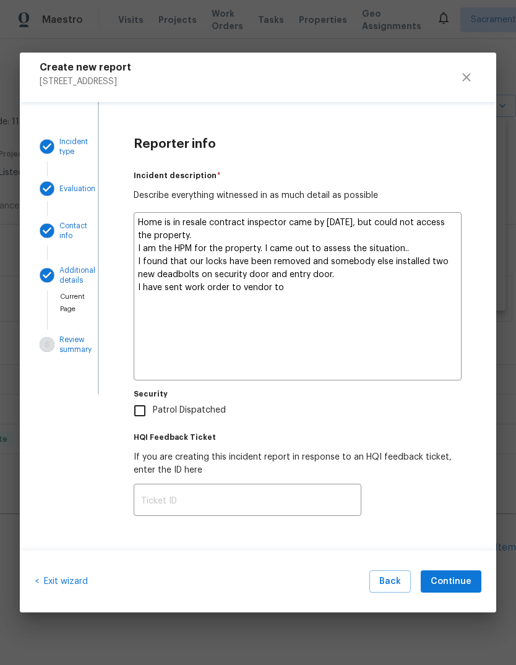
type textarea "Home is in resale contract inspector came by [DATE], but could not access the p…"
type textarea "x"
type textarea "Home is in resale contract inspector came by [DATE], but could not access the p…"
type textarea "x"
type textarea "Home is in resale contract inspector came by [DATE], but could not access the p…"
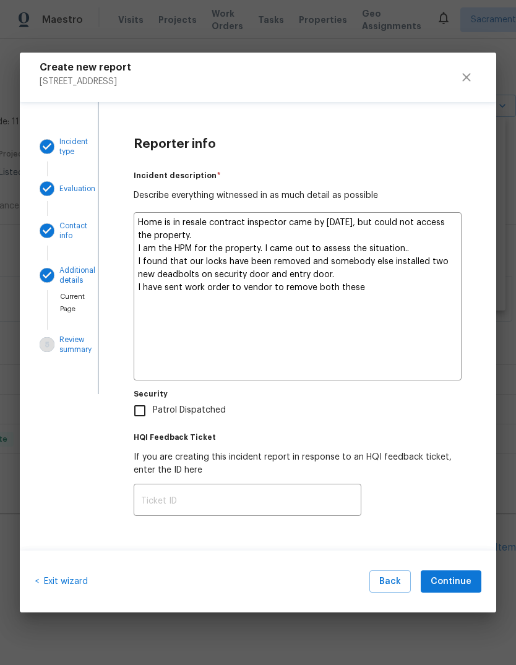
type textarea "x"
type textarea "Home is in resale contract inspector came by [DATE], but could not access the p…"
type textarea "x"
type textarea "Home is in resale contract inspector came by [DATE], but could not access the p…"
type textarea "x"
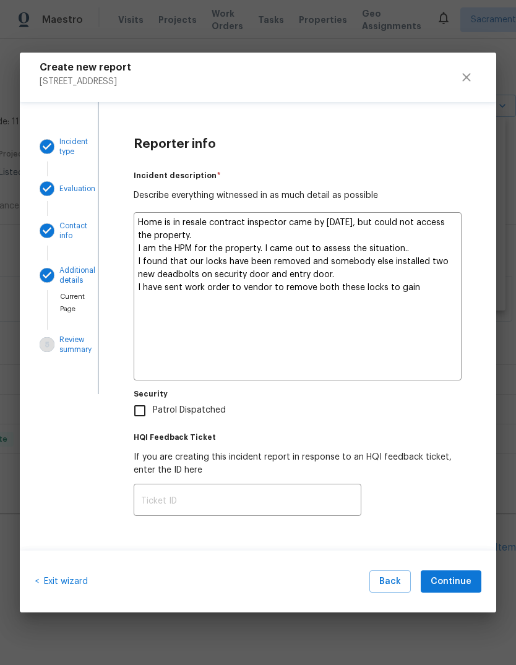
type textarea "Home is in resale contract inspector came by [DATE], but could not access the p…"
type textarea "x"
type textarea "Home is in resale contract inspector came by [DATE], but could not access the p…"
type textarea "x"
type textarea "Home is in resale contract inspector came by [DATE], but could not access the p…"
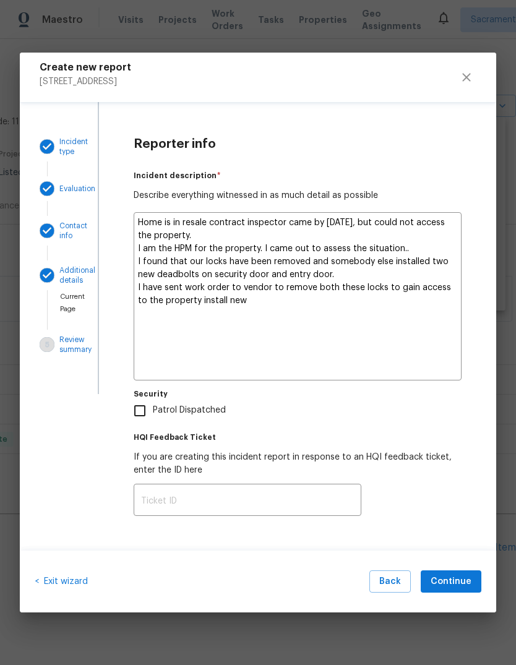
type textarea "x"
type textarea "Home is in resale contract inspector came by [DATE], but could not access the p…"
type textarea "x"
type textarea "Home is in resale contract inspector came by [DATE], but could not access the p…"
type textarea "x"
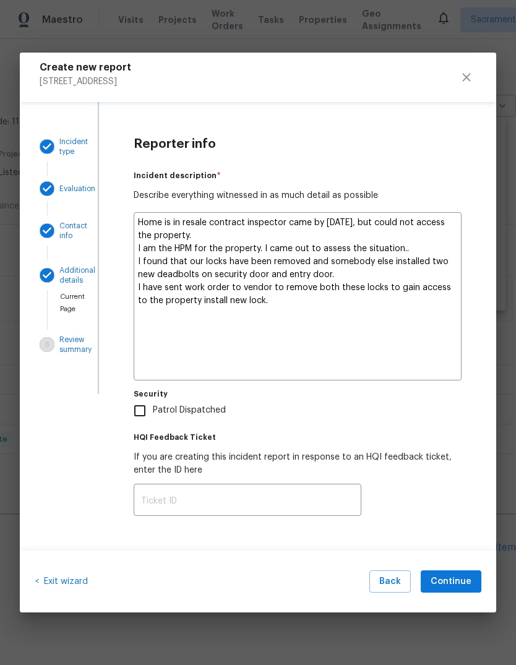
type textarea "Home is in resale contract inspector came by [DATE], but could not access the p…"
type textarea "x"
type textarea "Home is in resale contract inspector came by [DATE], but could not access the p…"
type textarea "x"
type textarea "Home is in resale contract inspector came by [DATE], but could not access the p…"
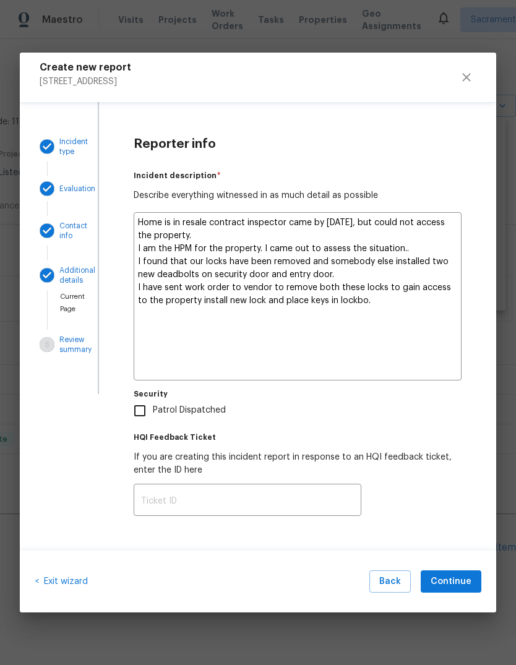
type textarea "x"
type textarea "Home is in resale contract inspector came by [DATE], but could not access the p…"
type textarea "x"
type textarea "Home is in resale contract inspector came by [DATE], but could not access the p…"
type textarea "x"
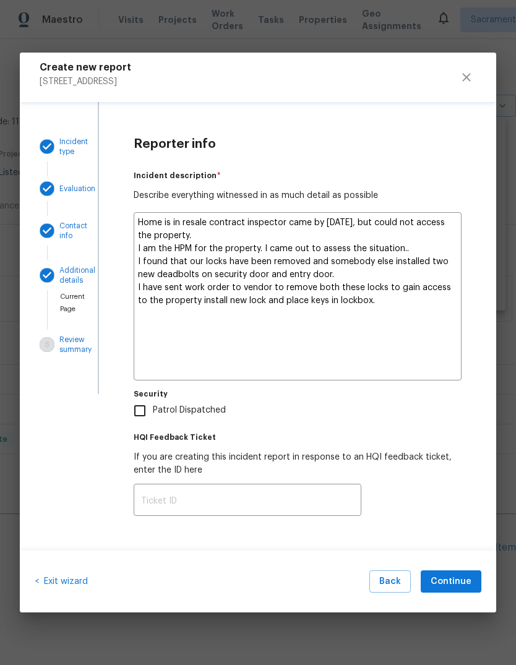
type textarea "Home is in resale contract inspector came by [DATE], but could not access the p…"
type textarea "x"
type textarea "Home is in resale contract inspector came by [DATE], but could not access the p…"
type textarea "x"
type textarea "Home is in resale contract inspector came by [DATE], but could not access the p…"
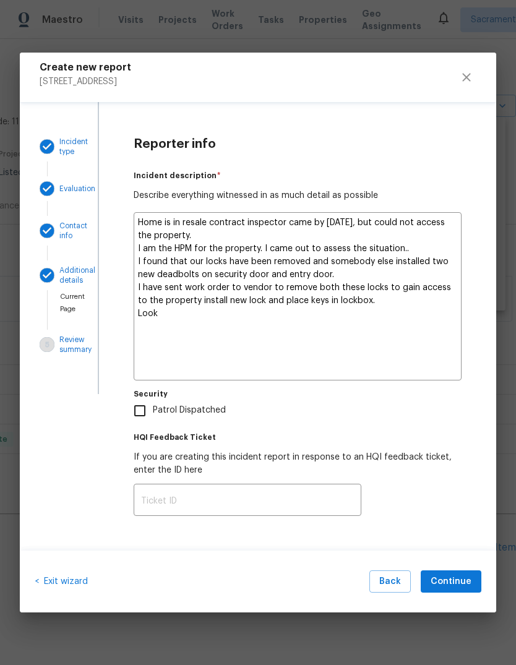
type textarea "x"
type textarea "Home is in resale contract inspector came by [DATE], but could not access the p…"
type textarea "x"
type textarea "Home is in resale contract inspector came by [DATE], but could not access the p…"
type textarea "x"
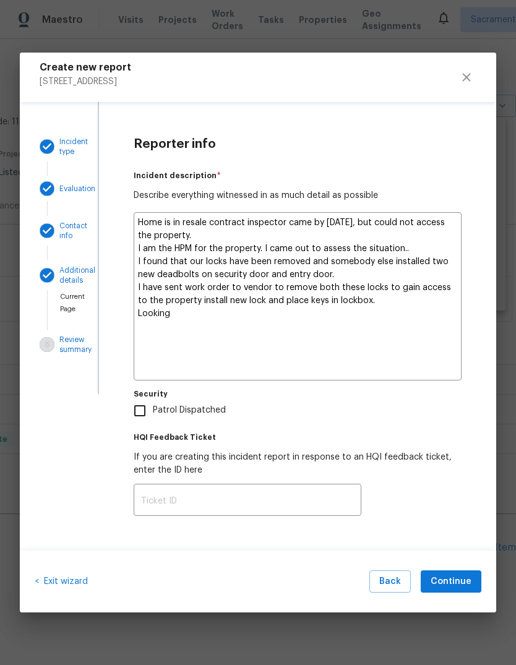
type textarea "Home is in resale contract inspector came by [DATE], but could not access the p…"
type textarea "x"
type textarea "Home is in resale contract inspector came by [DATE], but could not access the p…"
type textarea "x"
type textarea "Home is in resale contract inspector came by [DATE], but could not access the p…"
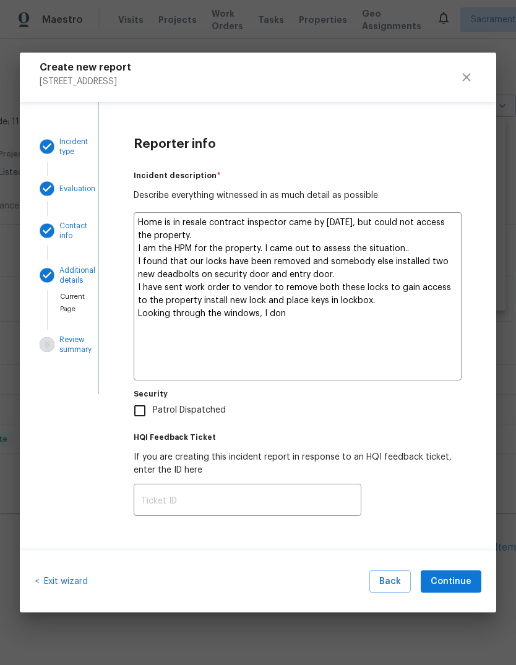
type textarea "x"
type textarea "Home is in resale contract inspector came by [DATE], but could not access the p…"
type textarea "x"
type textarea "Home is in resale contract inspector came by [DATE], but could not access the p…"
type textarea "x"
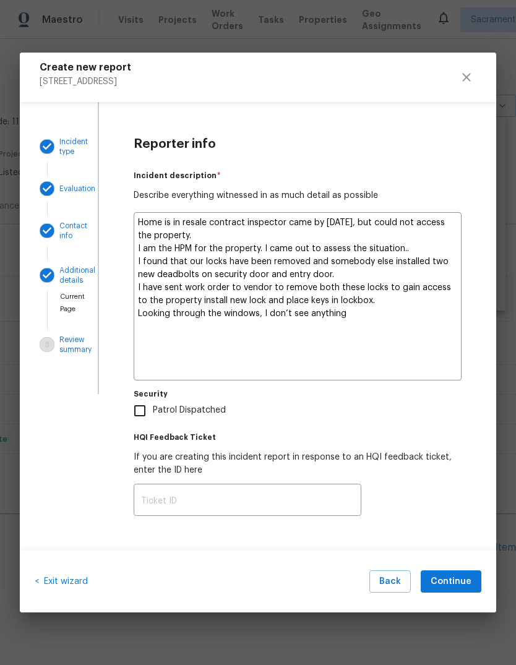
type textarea "Home is in resale contract inspector came by [DATE], but could not access the p…"
type textarea "x"
type textarea "Home is in resale contract inspector came by [DATE], but could not access the p…"
type textarea "x"
type textarea "Home is in resale contract inspector came by [DATE], but could not access the p…"
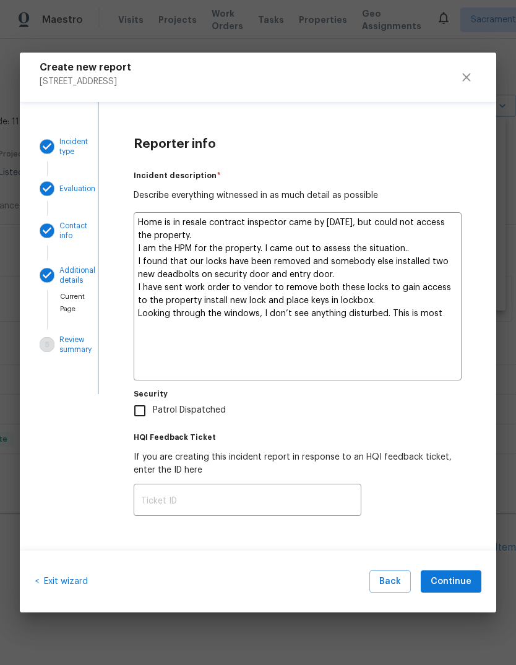
type textarea "x"
type textarea "Home is in resale contract inspector came by [DATE], but could not access the p…"
type textarea "x"
type textarea "Home is in resale contract inspector came by [DATE], but could not access the p…"
type textarea "x"
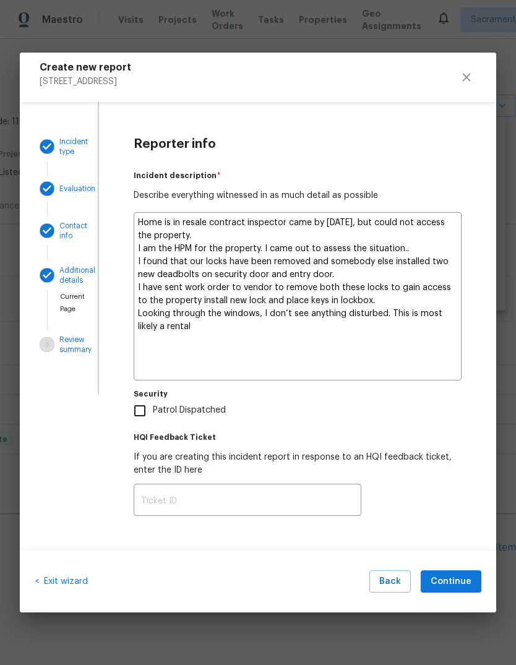
type textarea "Home is in resale contract inspector came by [DATE], but could not access the p…"
type textarea "x"
type textarea "Home is in resale contract inspector came by [DATE], but could not access the p…"
type textarea "x"
type textarea "Home is in resale contract inspector came by [DATE], but could not access the p…"
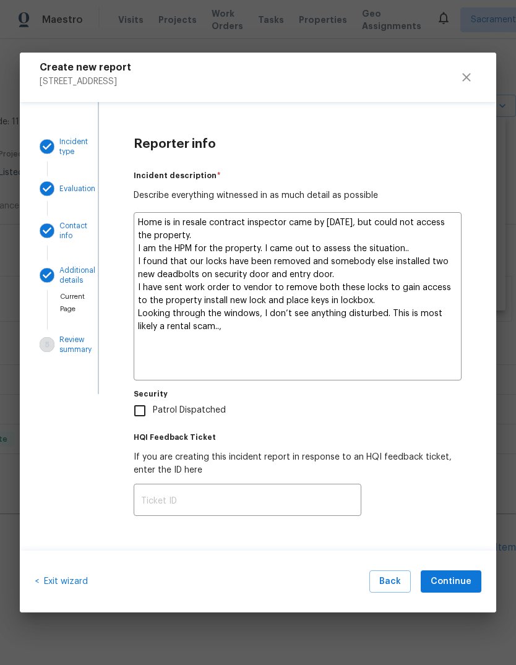
type textarea "x"
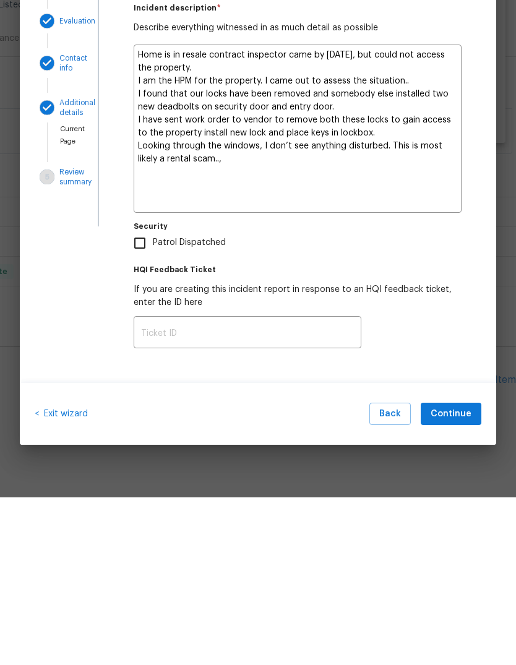
type textarea "Home is in resale contract inspector came by [DATE], but could not access the p…"
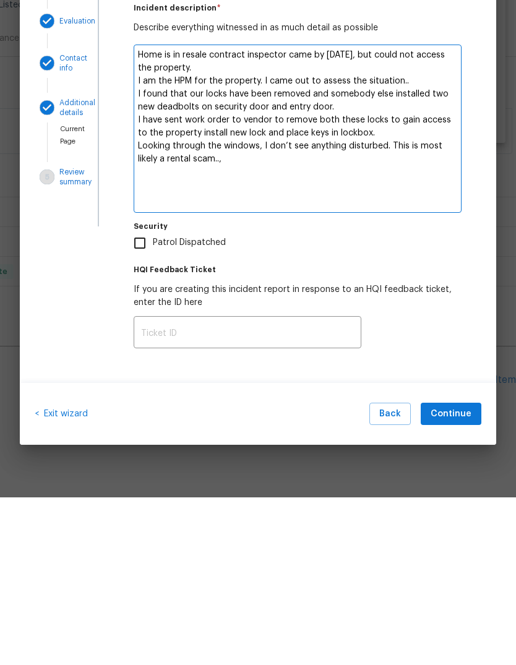
click at [137, 398] on input "Patrol Dispatched" at bounding box center [140, 411] width 26 height 26
checkbox input "true"
type textarea "x"
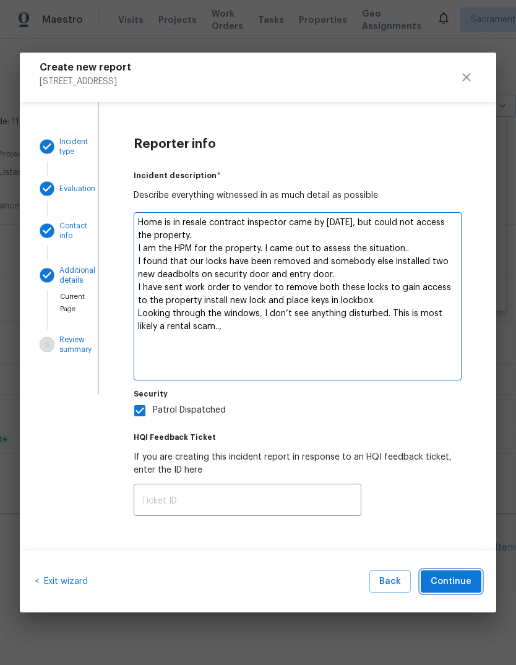
click at [462, 580] on span "Continue" at bounding box center [451, 581] width 41 height 15
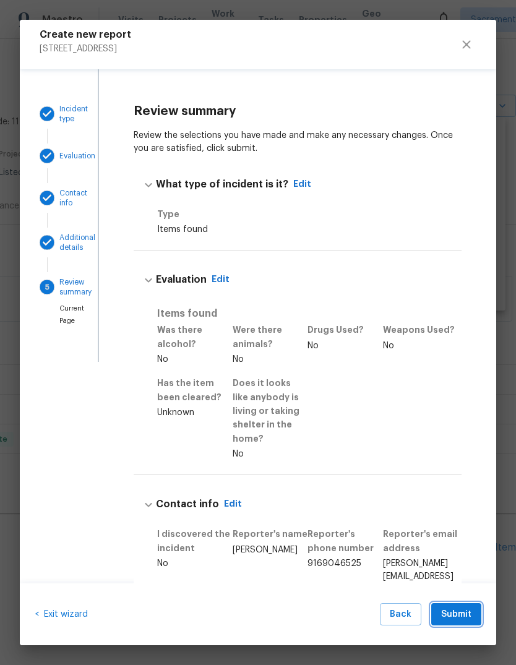
click at [465, 611] on span "Submit" at bounding box center [456, 614] width 30 height 15
